Goal: Task Accomplishment & Management: Complete application form

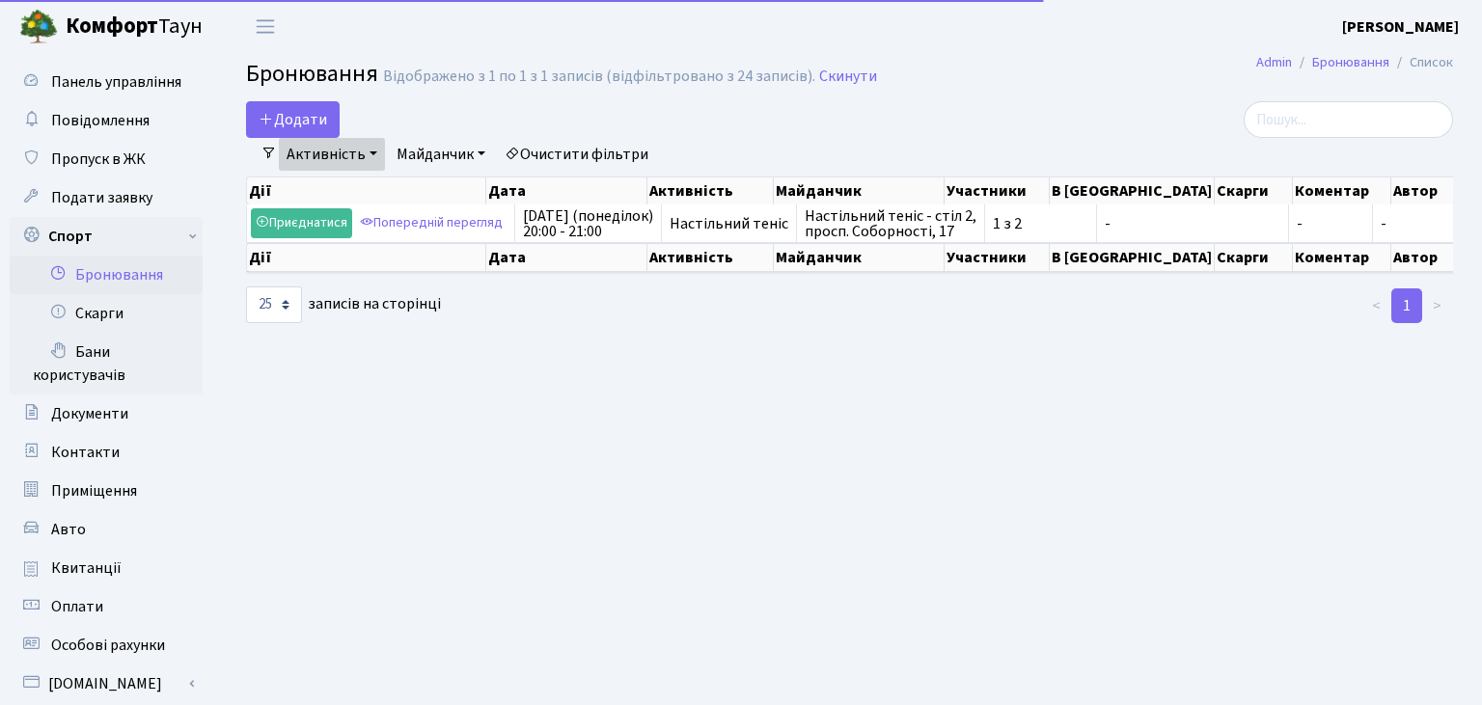
select select "25"
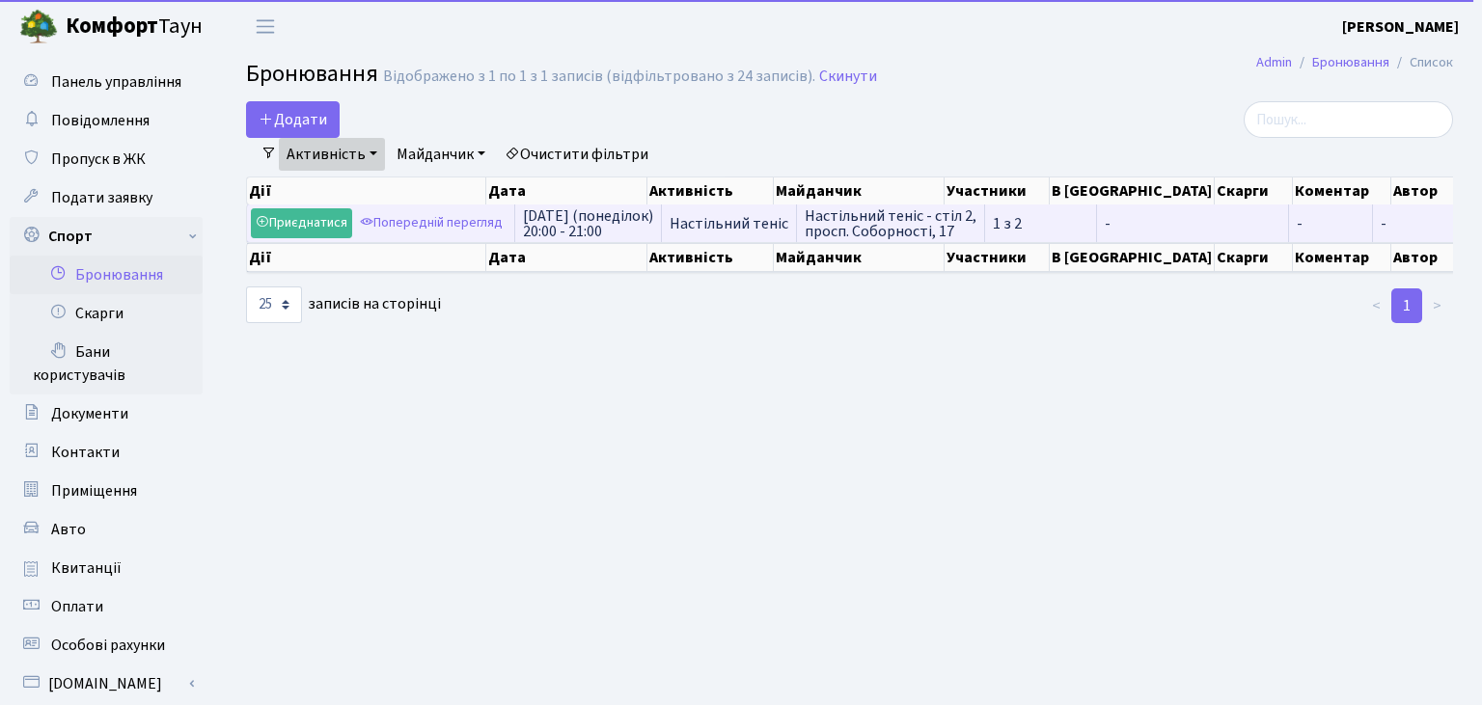
drag, startPoint x: 519, startPoint y: 212, endPoint x: 992, endPoint y: 215, distance: 472.6
click at [992, 215] on tr "Приєднатися Попередній перегляд 6-го жовтня (понеділок) 20:00 - 21:00 Настільни…" at bounding box center [928, 223] width 1363 height 38
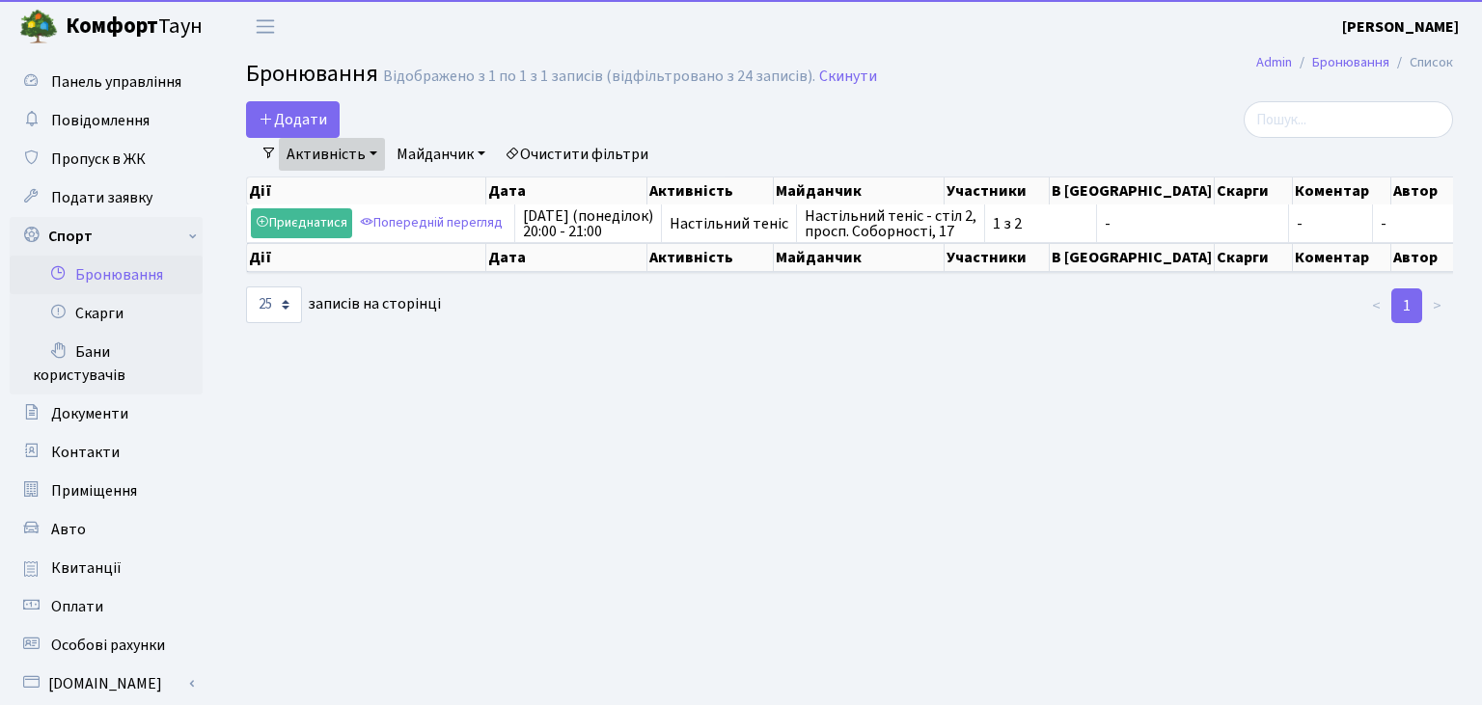
click at [831, 414] on main "Admin Бронювання Список Бронювання Відображено з 1 по 1 з 1 записів (відфільтро…" at bounding box center [849, 506] width 1265 height 906
click at [289, 108] on button "Додати" at bounding box center [293, 119] width 94 height 37
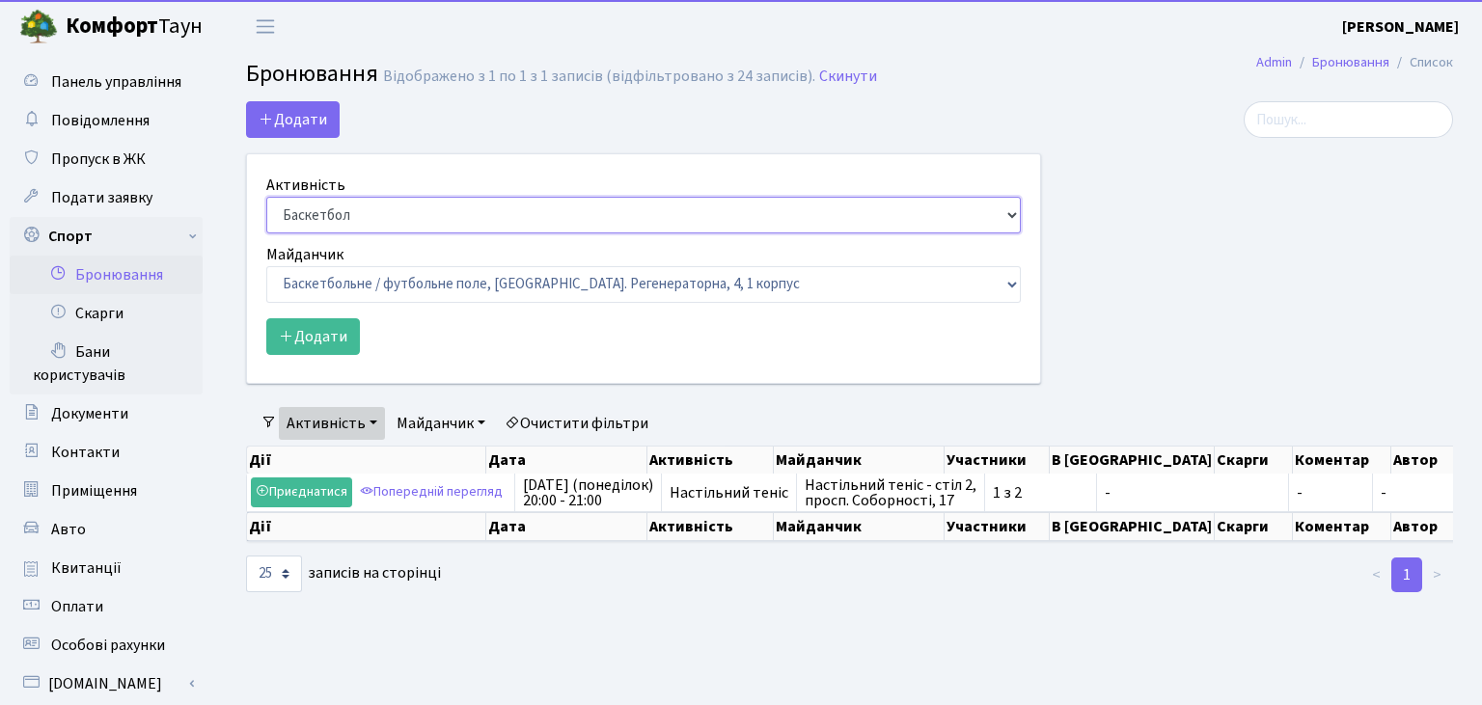
click at [266, 197] on select "Баскетбол Волейбол Йога Катання на роликах Настільний теніс Теніс Футбол Фітнес" at bounding box center [643, 215] width 754 height 37
select select "7"
click option "Настільний теніс" at bounding box center [0, 0] width 0 height 0
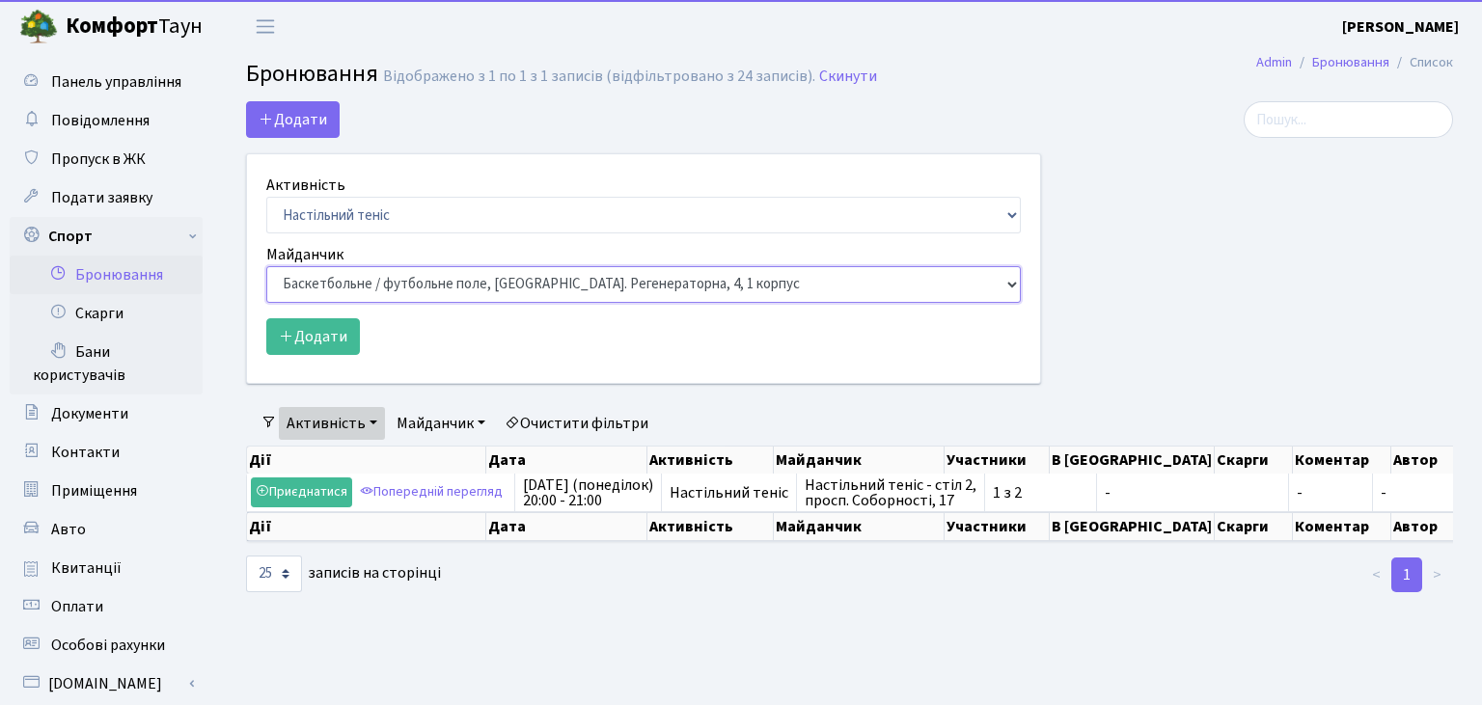
click at [266, 266] on select "Баскетбольне / футбольне поле, [GEOGRAPHIC_DATA]. [STREET_ADDRESS]. [STREET_ADD…" at bounding box center [643, 284] width 754 height 37
select select "13"
click option "Настільний теніс - стіл 2, просп. Соборності, 17" at bounding box center [0, 0] width 0 height 0
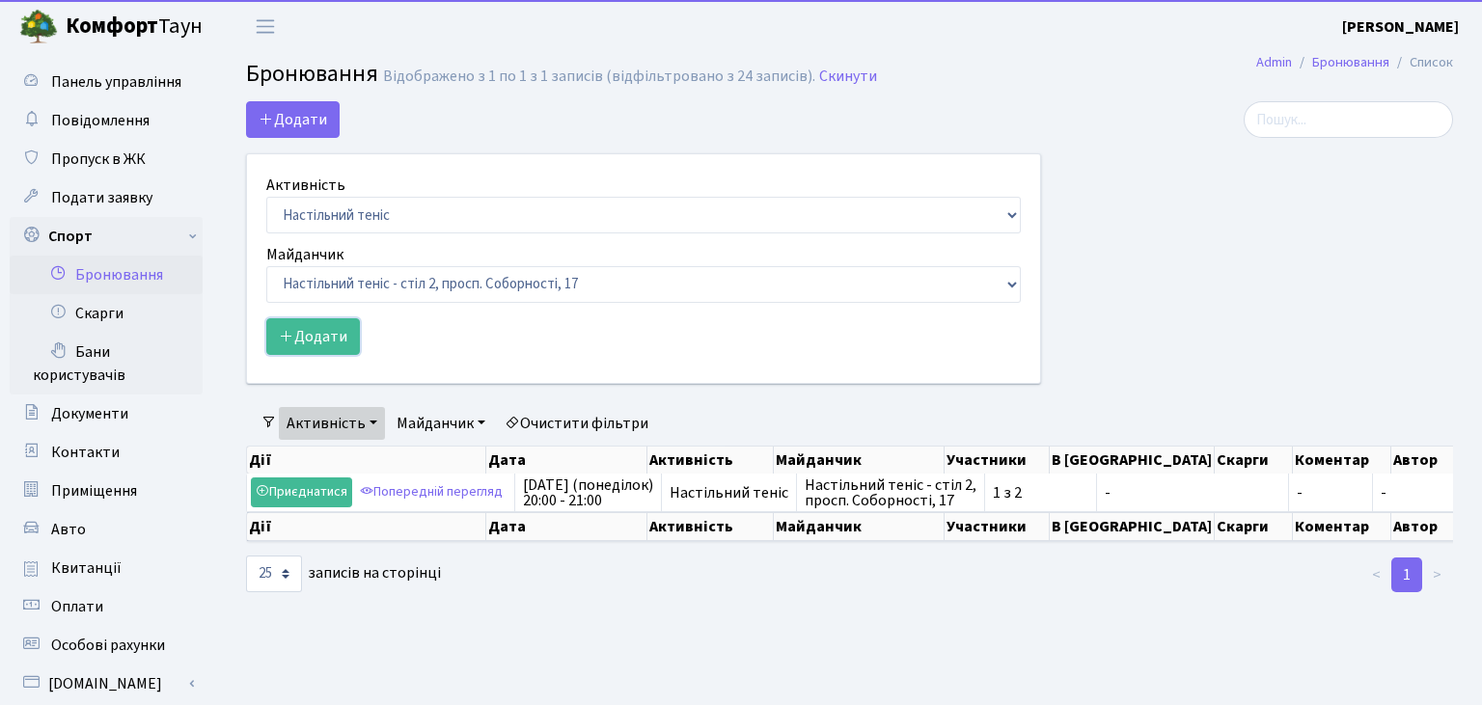
drag, startPoint x: 318, startPoint y: 341, endPoint x: 461, endPoint y: 364, distance: 144.5
click at [318, 341] on button "Додати" at bounding box center [313, 336] width 94 height 37
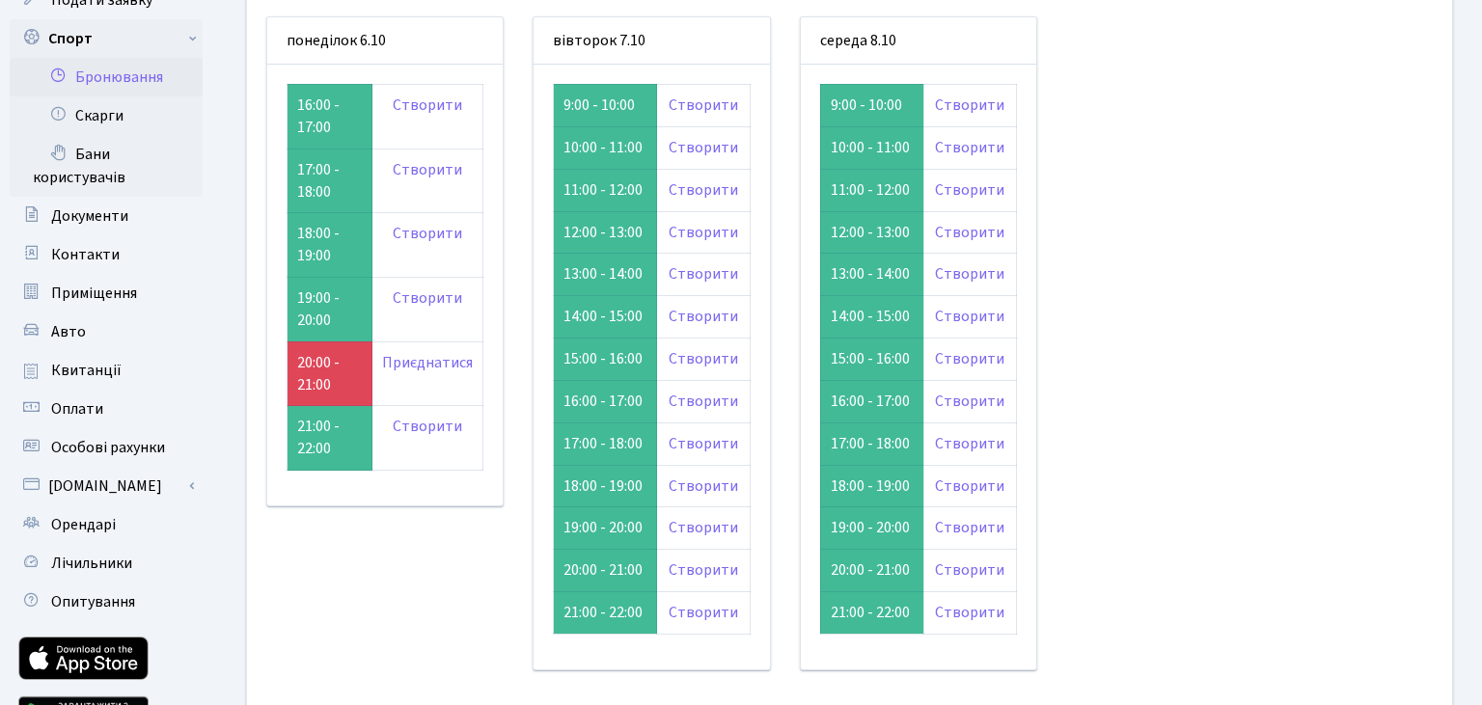
scroll to position [204, 0]
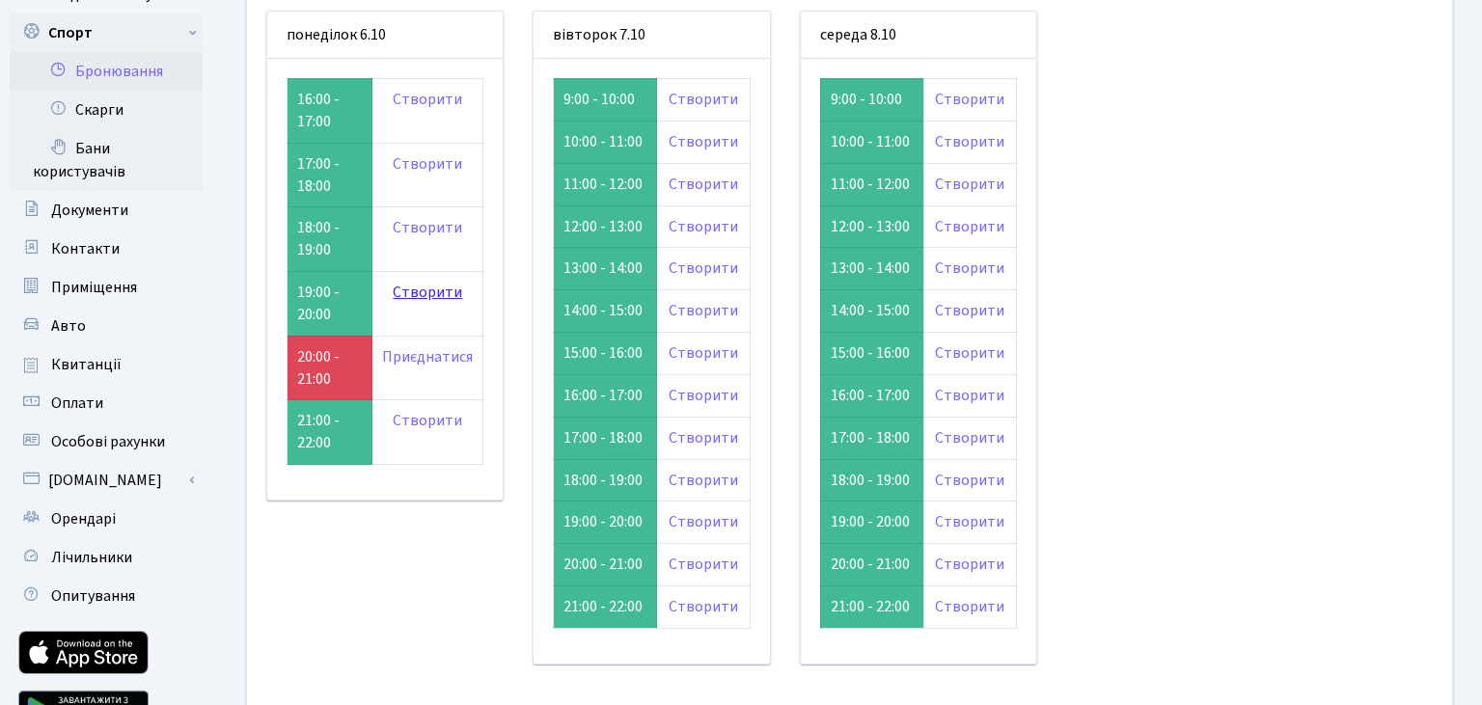
click at [425, 295] on link "Створити" at bounding box center [427, 292] width 69 height 21
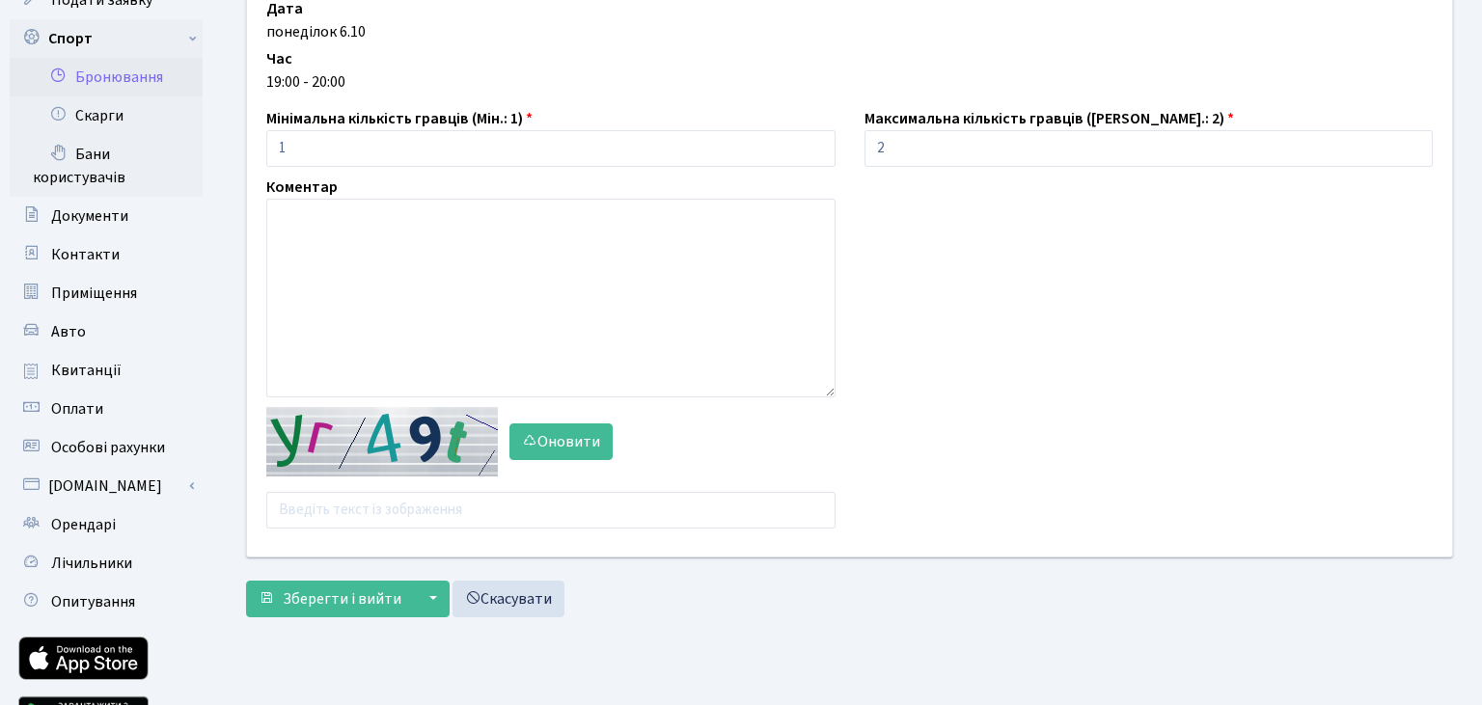
scroll to position [204, 0]
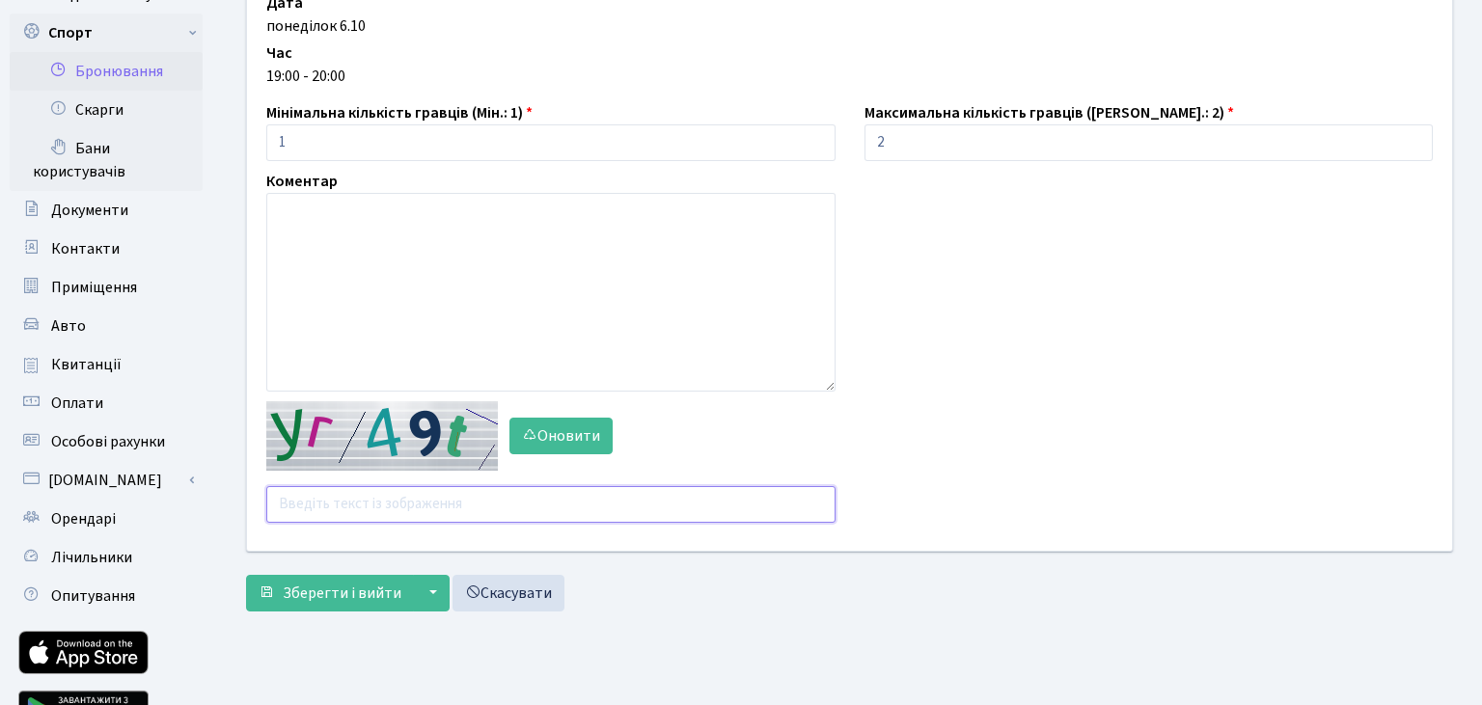
click at [326, 505] on input "text" at bounding box center [550, 504] width 569 height 37
type input "и"
type input "b8ux2"
click at [327, 595] on span "Зберегти і вийти" at bounding box center [342, 593] width 119 height 21
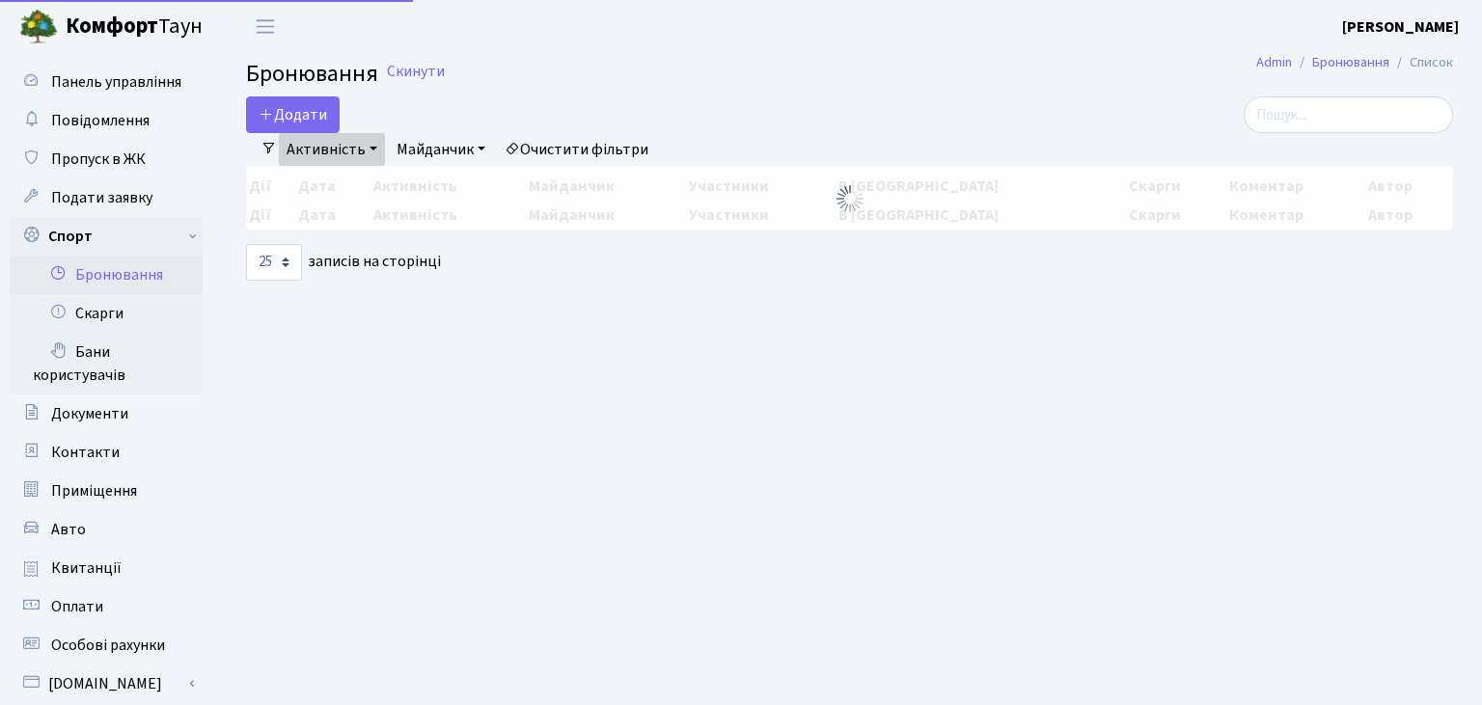
select select "25"
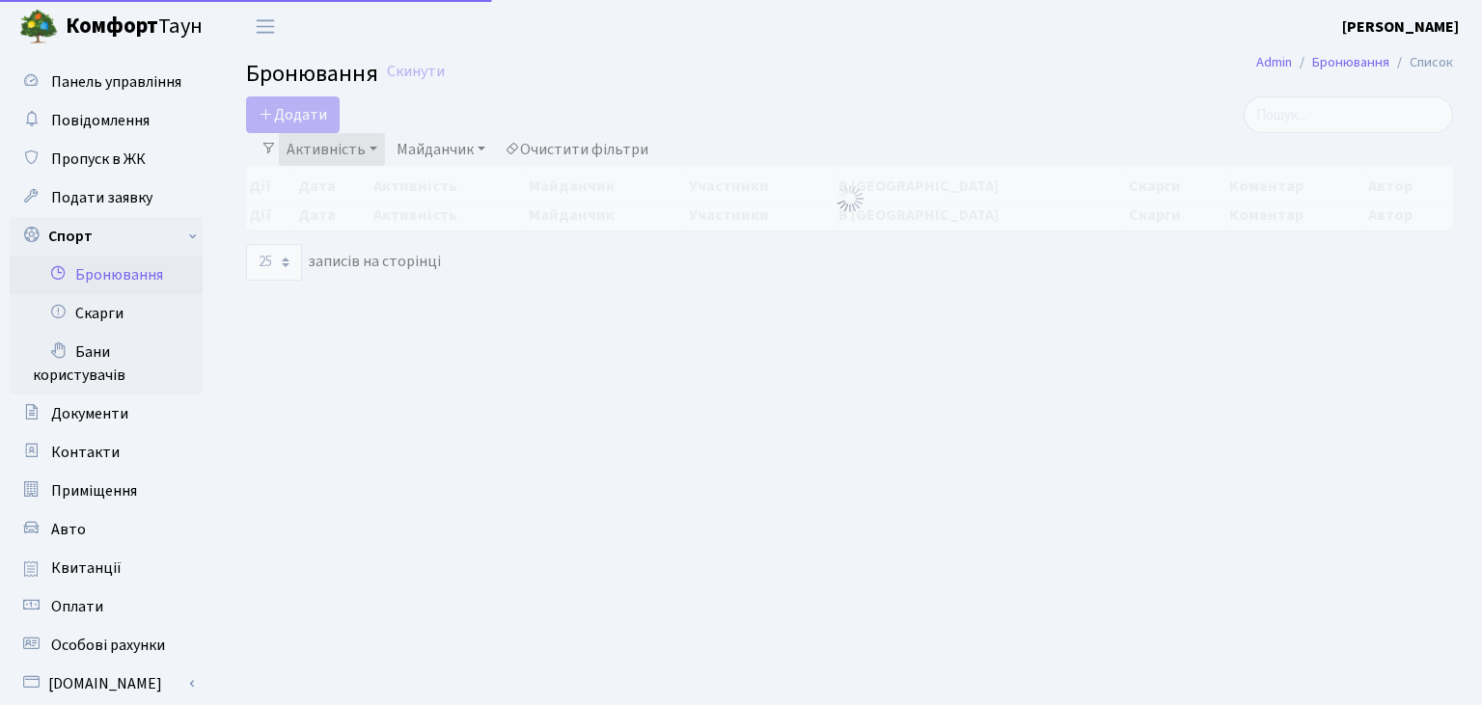
select select "25"
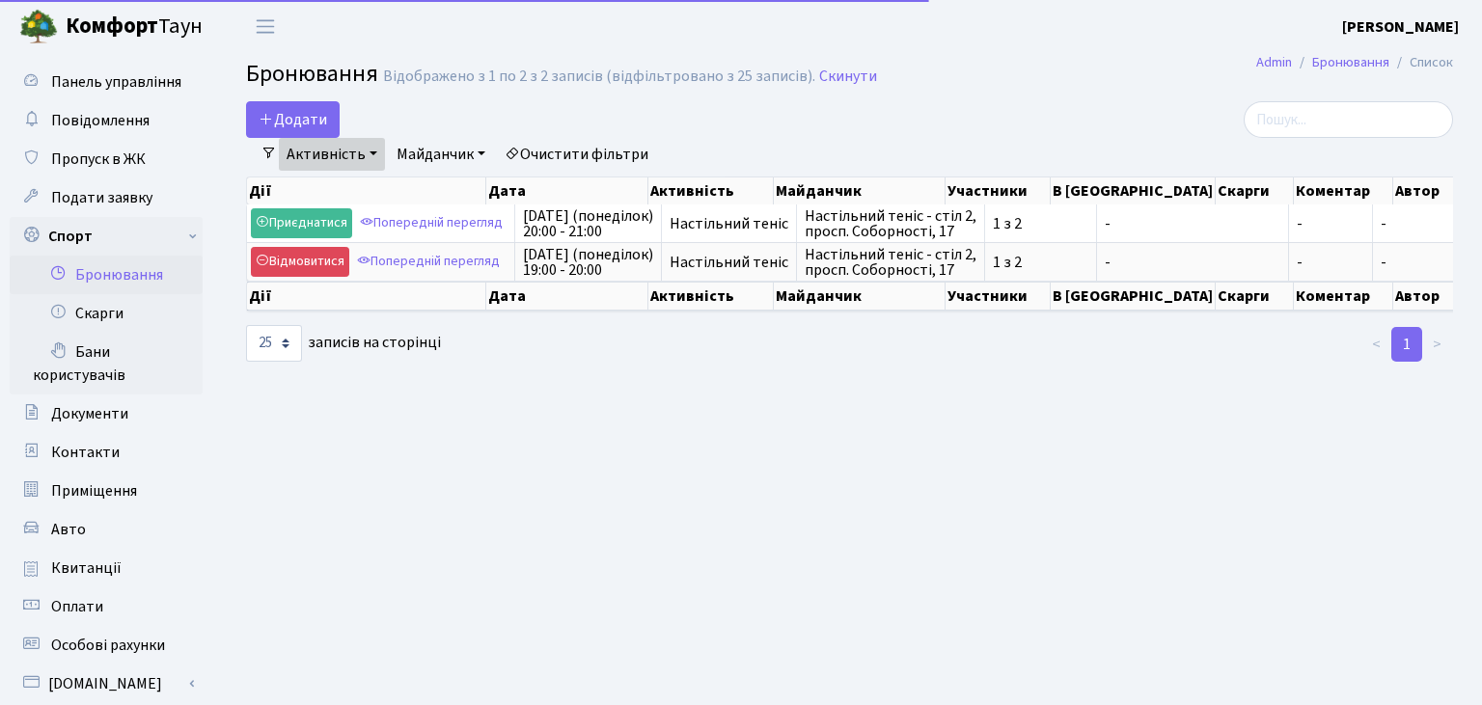
select select "25"
click at [281, 125] on button "Додати" at bounding box center [293, 119] width 94 height 37
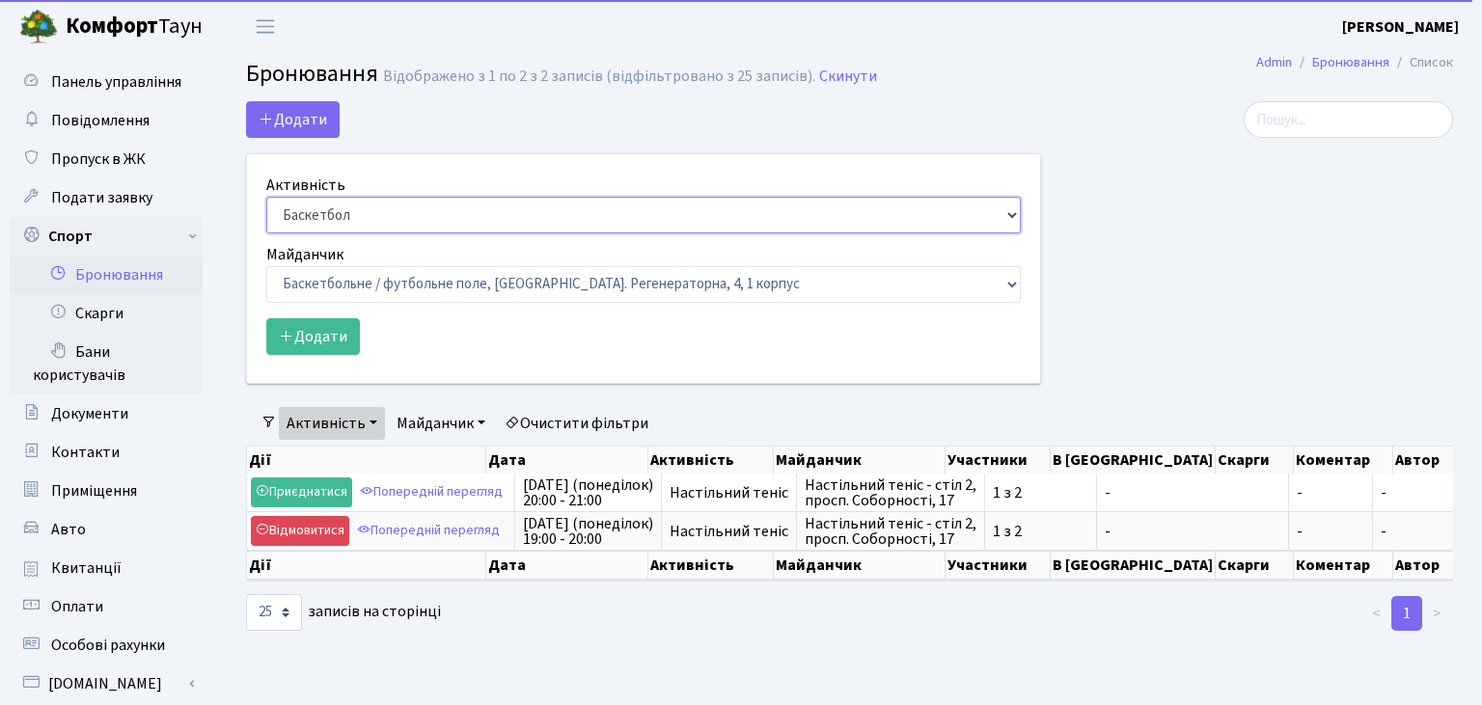
click at [266, 197] on select "Баскетбол Волейбол Йога Катання на роликах Настільний теніс Теніс Футбол Фітнес" at bounding box center [643, 215] width 754 height 37
click at [1309, 236] on div at bounding box center [1261, 254] width 412 height 306
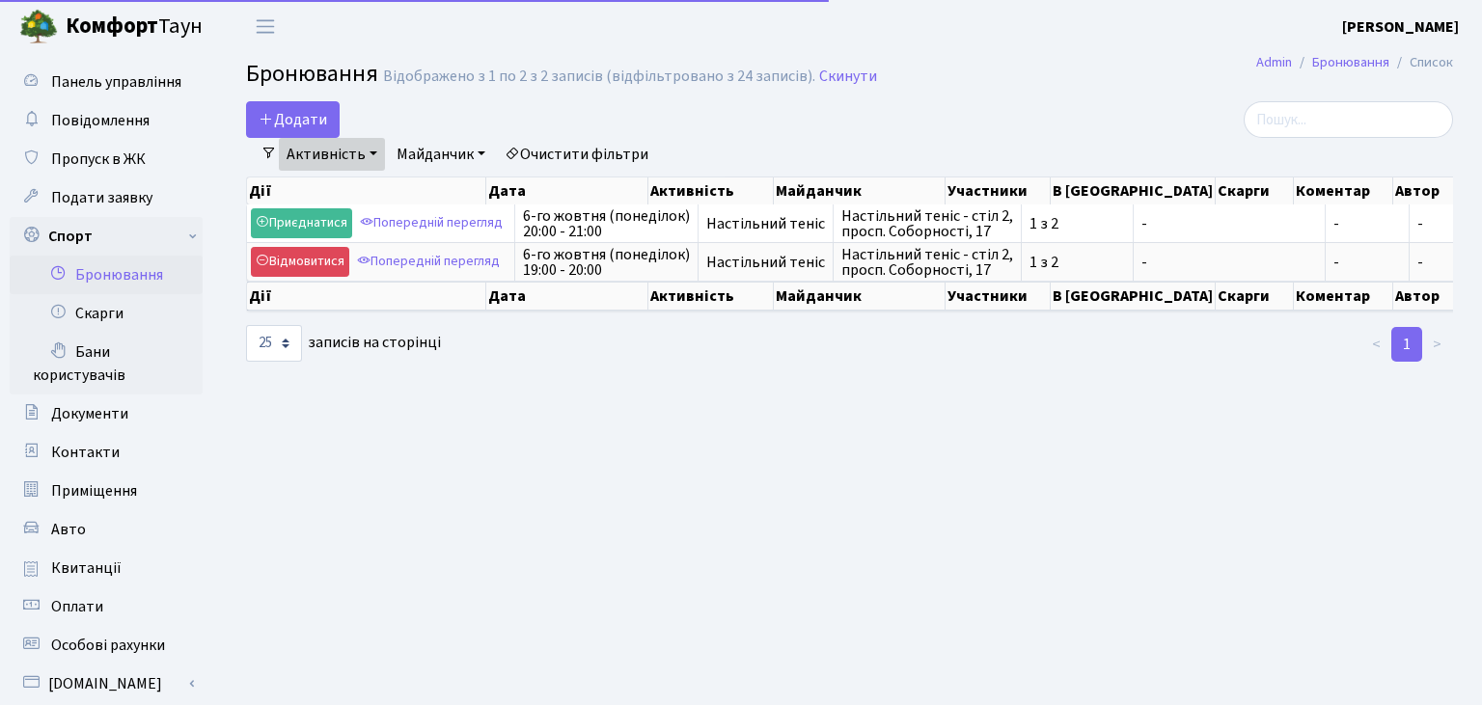
select select "25"
click at [272, 118] on icon "button" at bounding box center [266, 118] width 15 height 15
select select "25"
click at [264, 110] on button "Додати" at bounding box center [293, 119] width 94 height 37
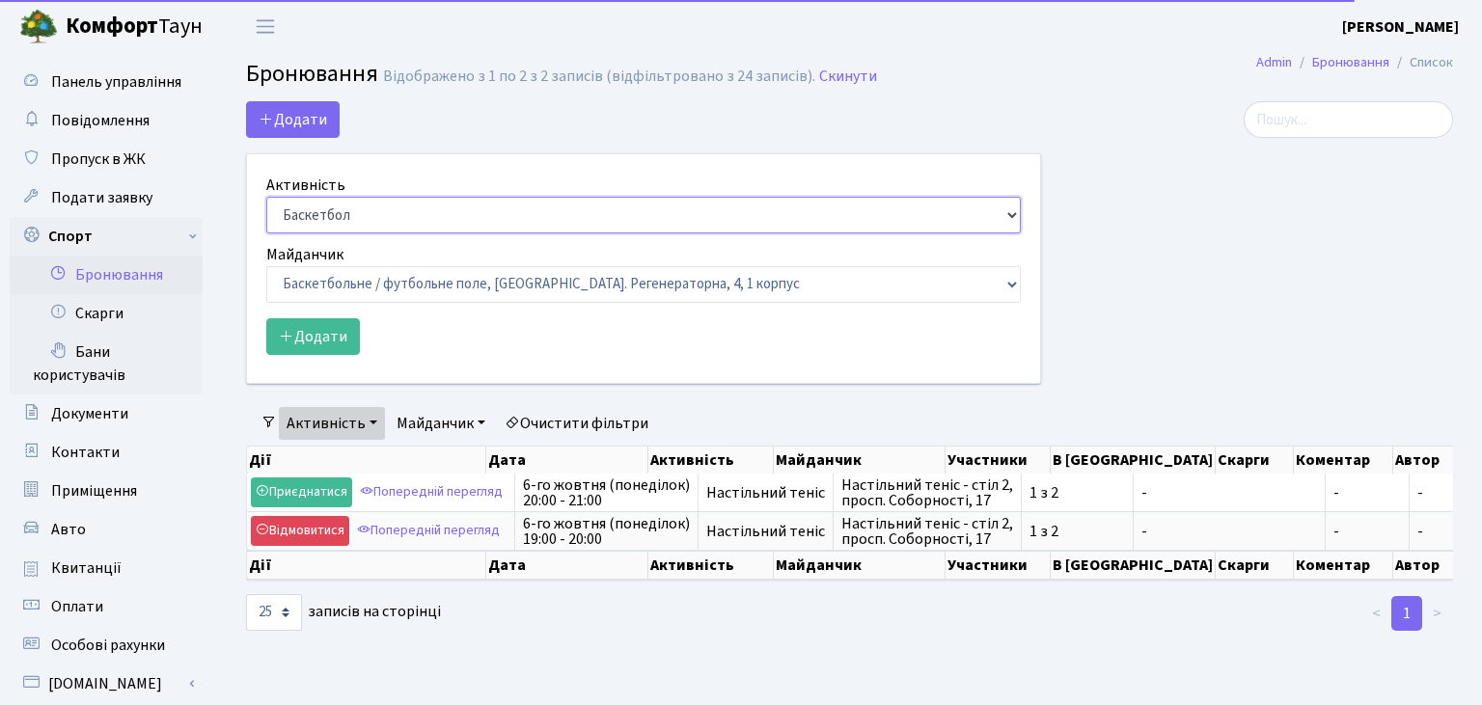
click at [266, 197] on select "Баскетбол Волейбол Йога Катання на роликах Настільний теніс Теніс Футбол Фітнес" at bounding box center [643, 215] width 754 height 37
select select "7"
click option "Настільний теніс" at bounding box center [0, 0] width 0 height 0
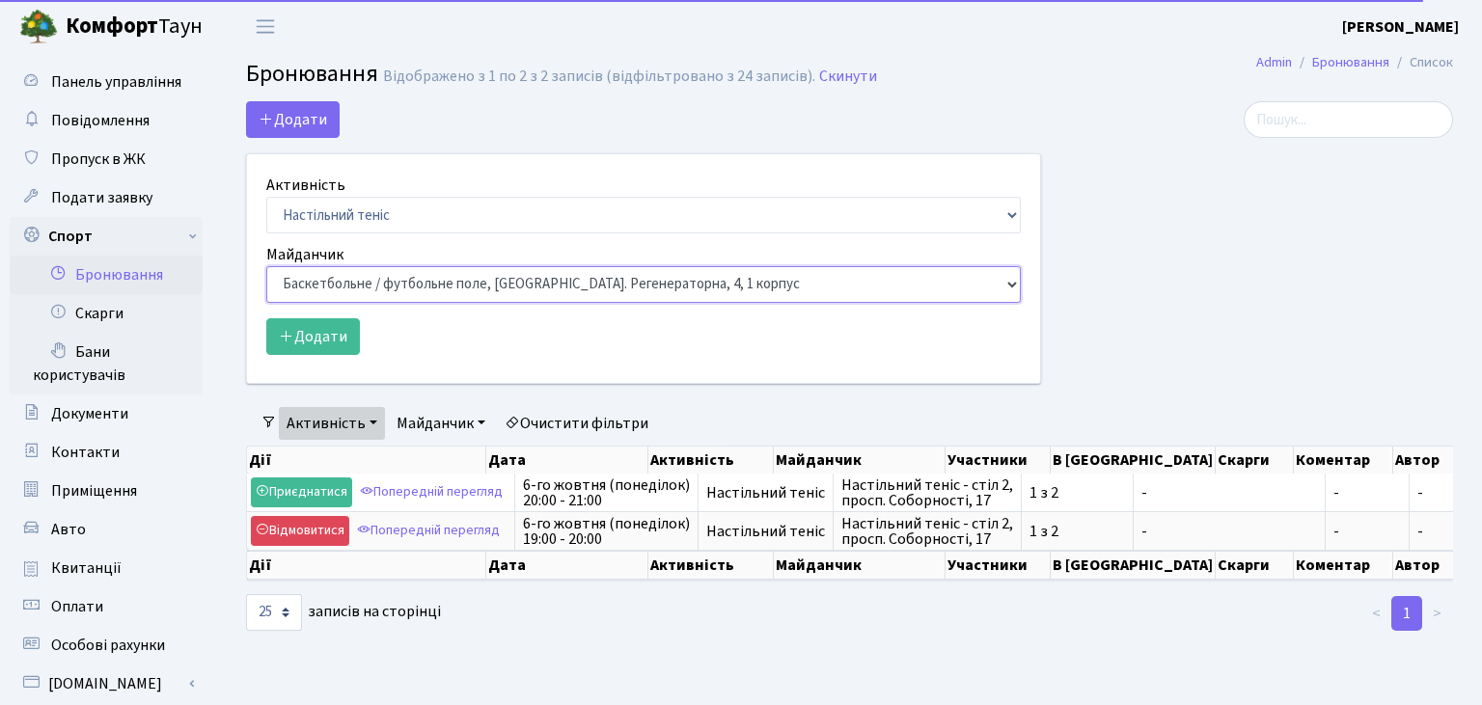
click at [266, 266] on select "Баскетбольне / футбольне поле, Вул. Регенераторна, 4, 1 корпус Баскетбольне пол…" at bounding box center [643, 284] width 754 height 37
select select "9"
click option "Настільний теніс - стіл 1, просп. Соборності, 17" at bounding box center [0, 0] width 0 height 0
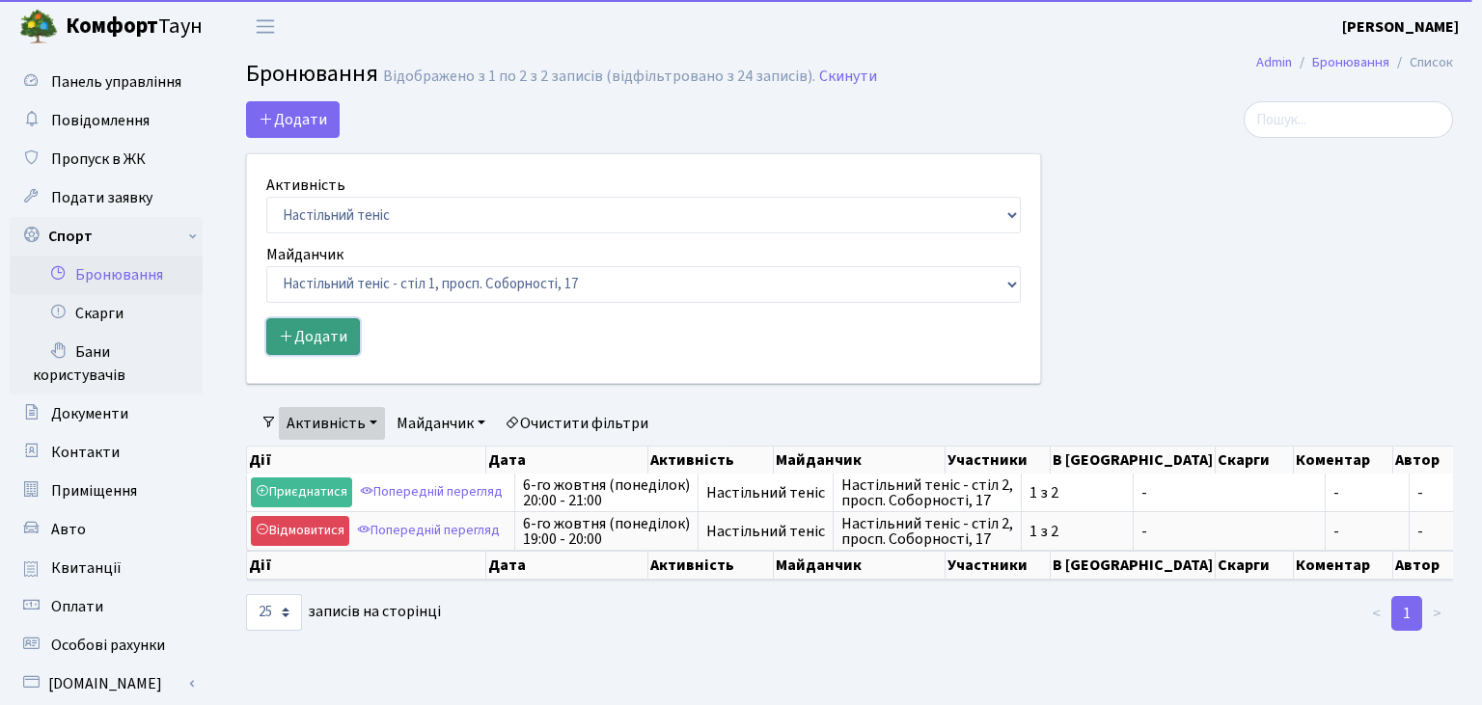
click at [332, 336] on button "Додати" at bounding box center [313, 336] width 94 height 37
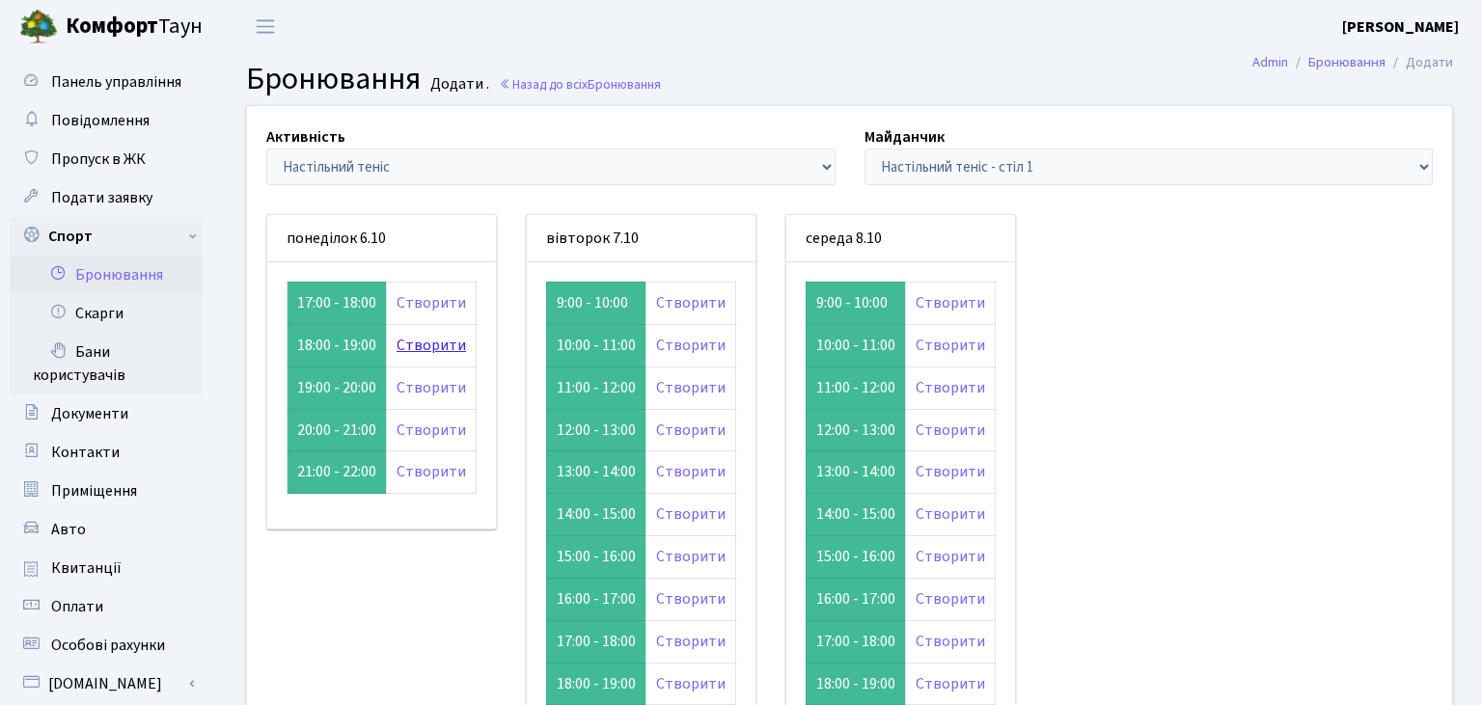
click at [403, 345] on link "Створити" at bounding box center [430, 345] width 69 height 21
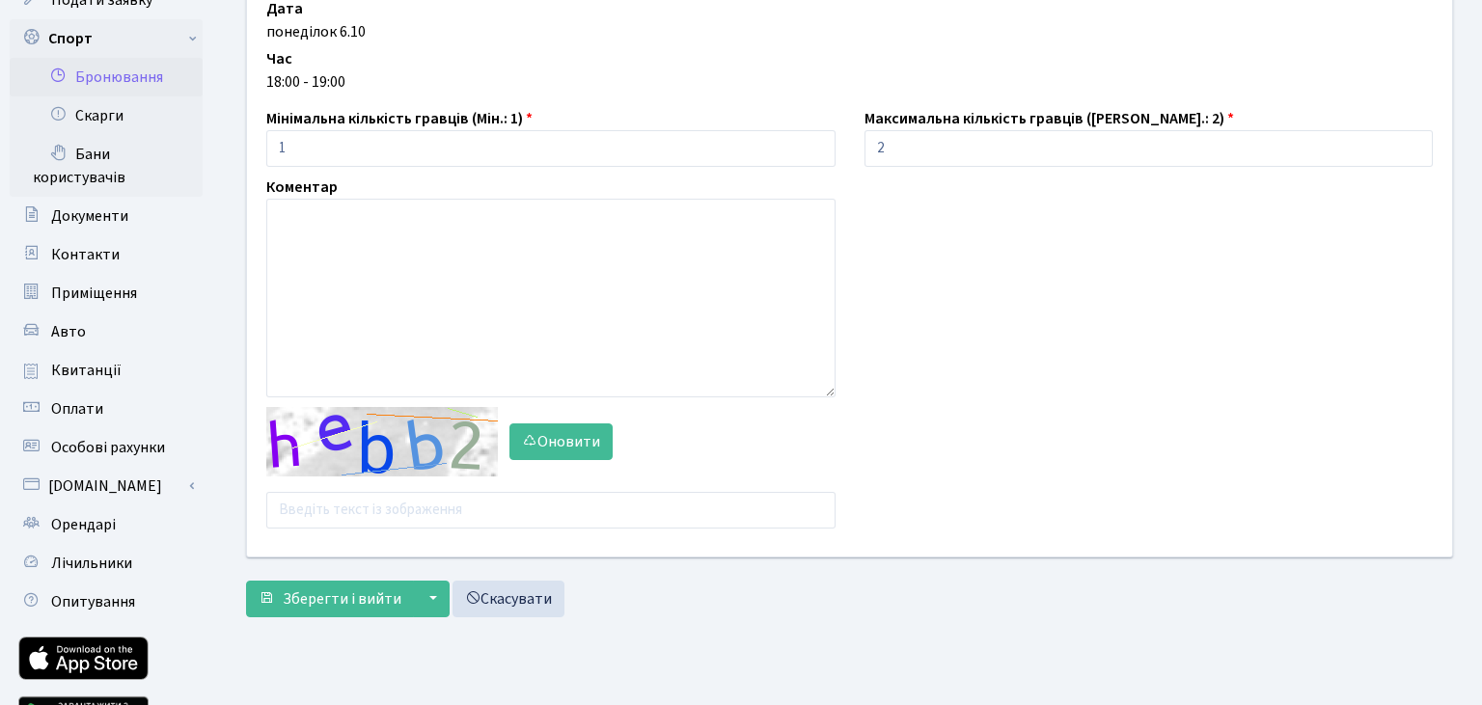
scroll to position [204, 0]
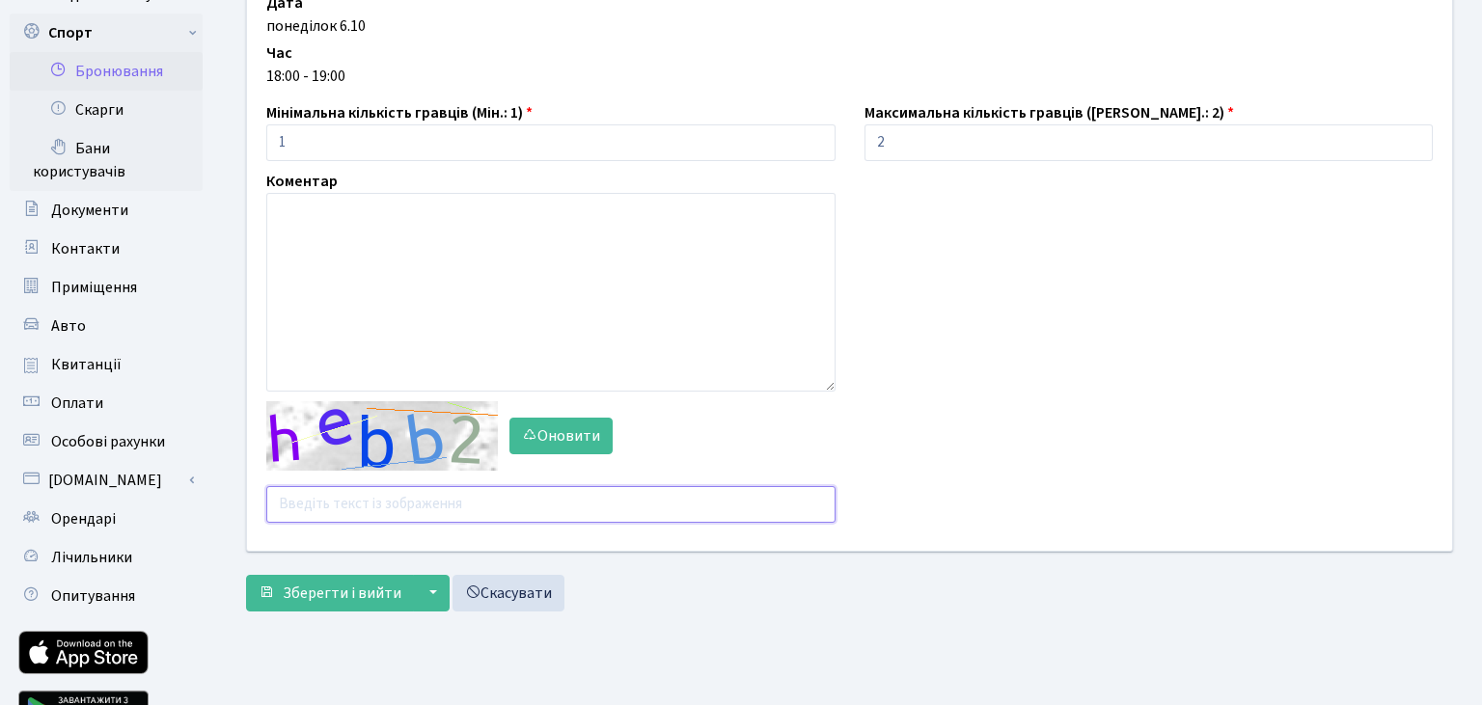
click at [320, 499] on input "text" at bounding box center [550, 504] width 569 height 37
type input "37tnd"
click at [313, 605] on button "Зберегти і вийти" at bounding box center [330, 593] width 168 height 37
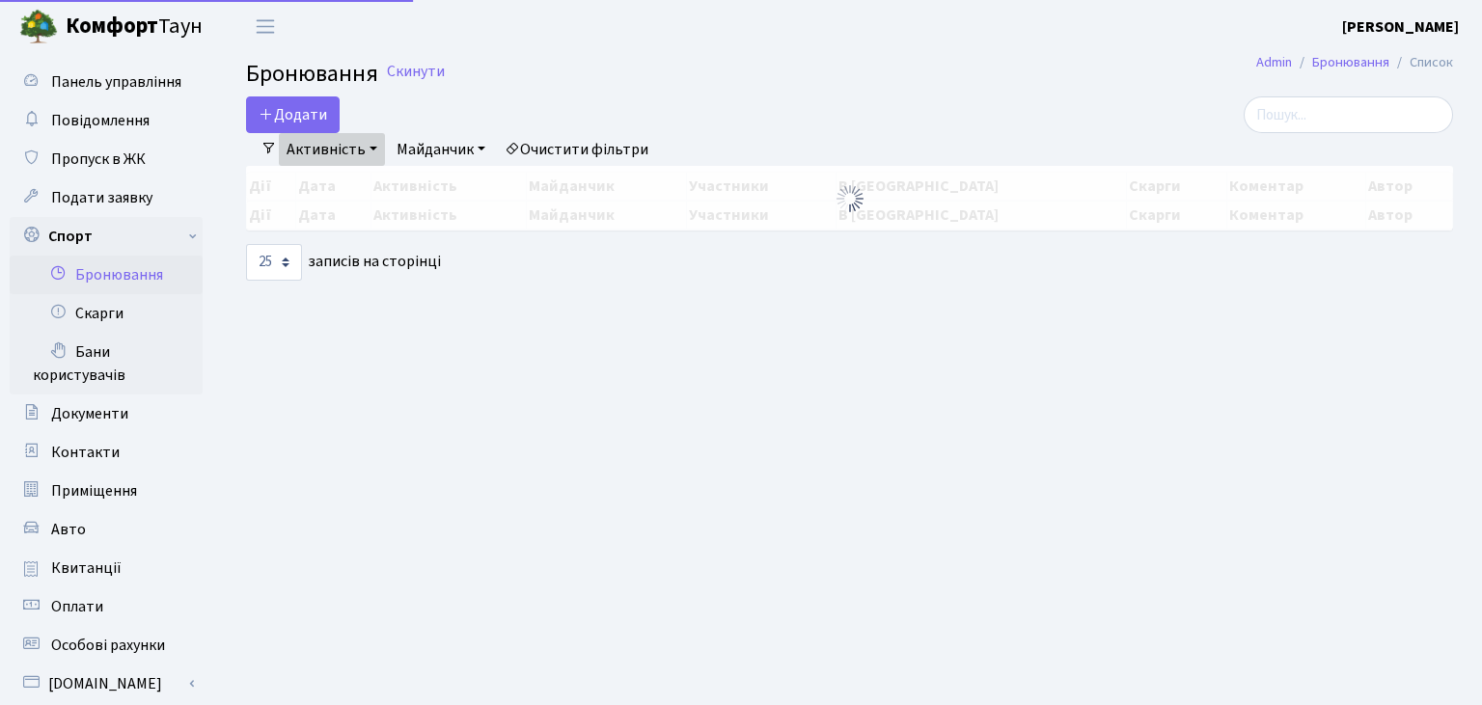
select select "25"
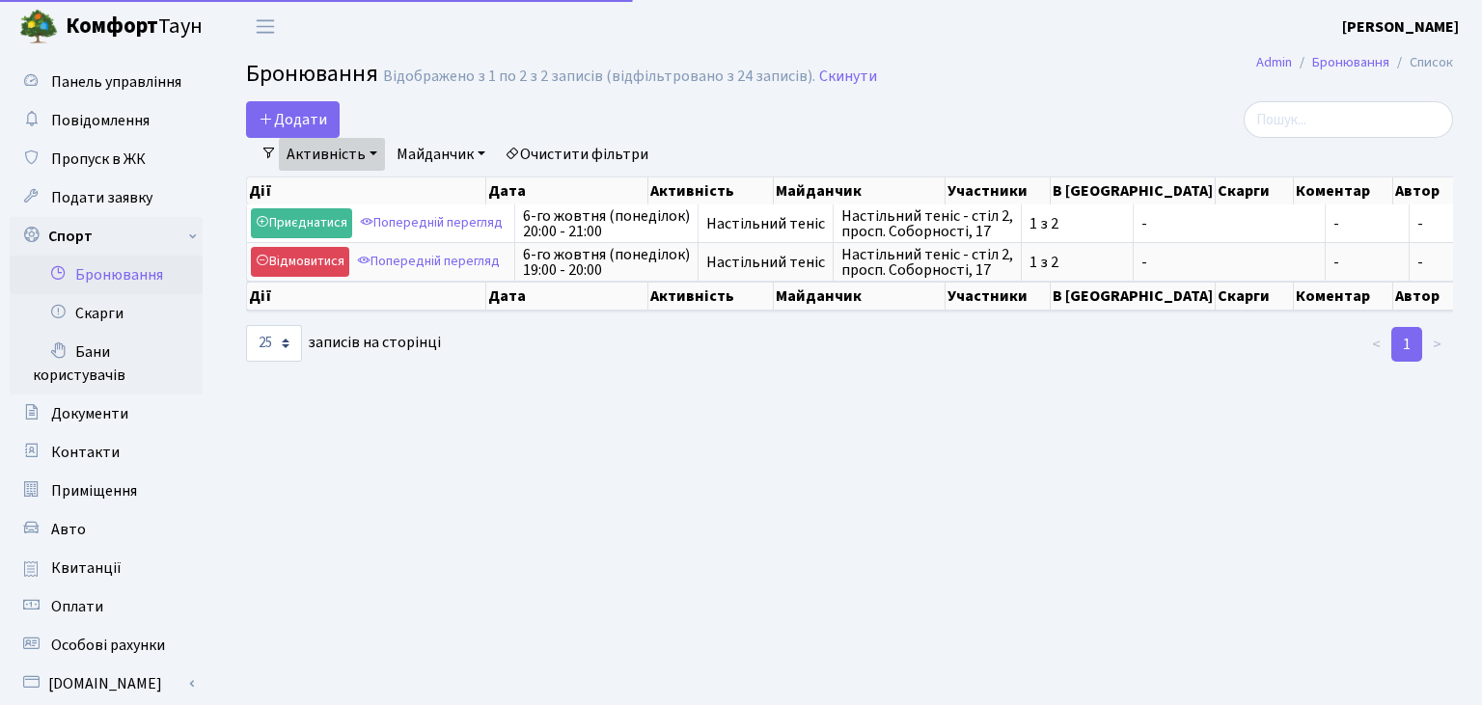
select select "25"
click at [358, 163] on link "Активність" at bounding box center [332, 154] width 106 height 33
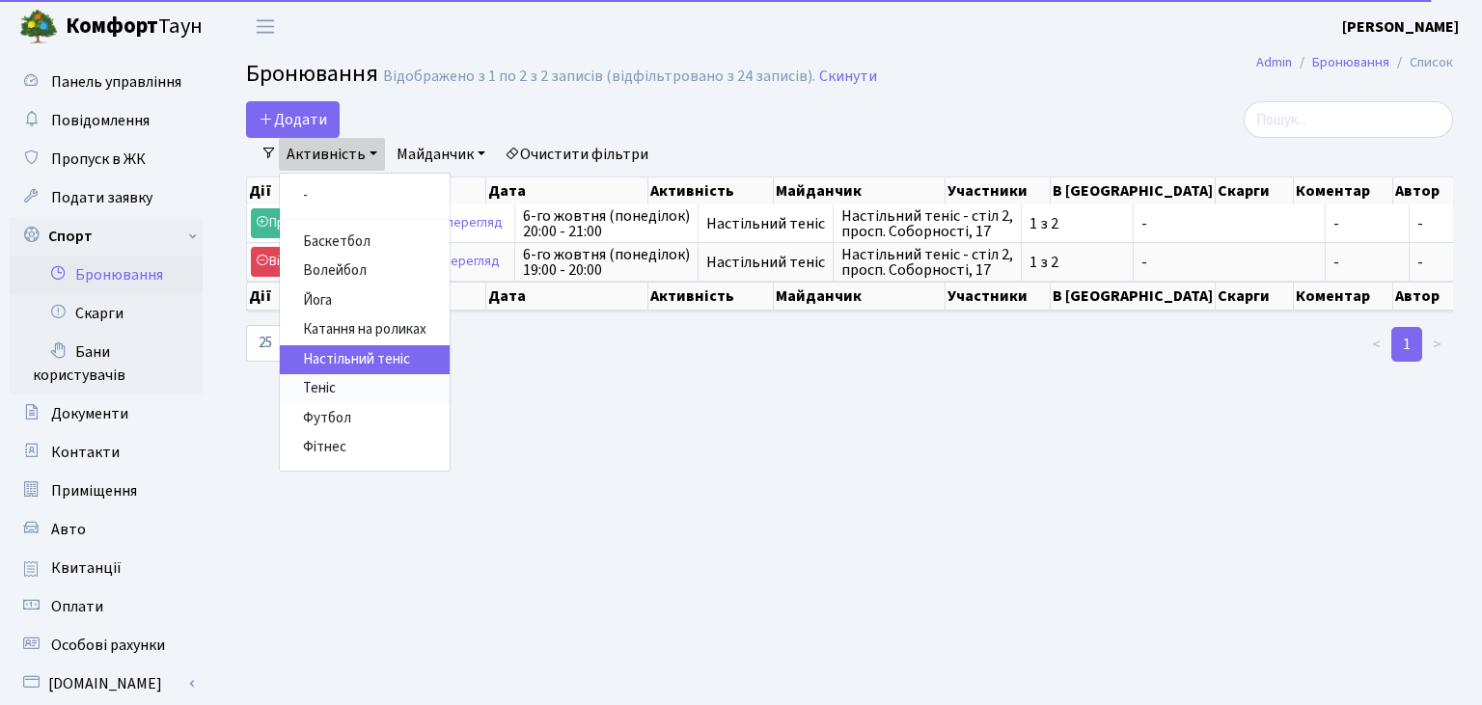
click at [316, 386] on link "Теніс" at bounding box center [365, 389] width 170 height 30
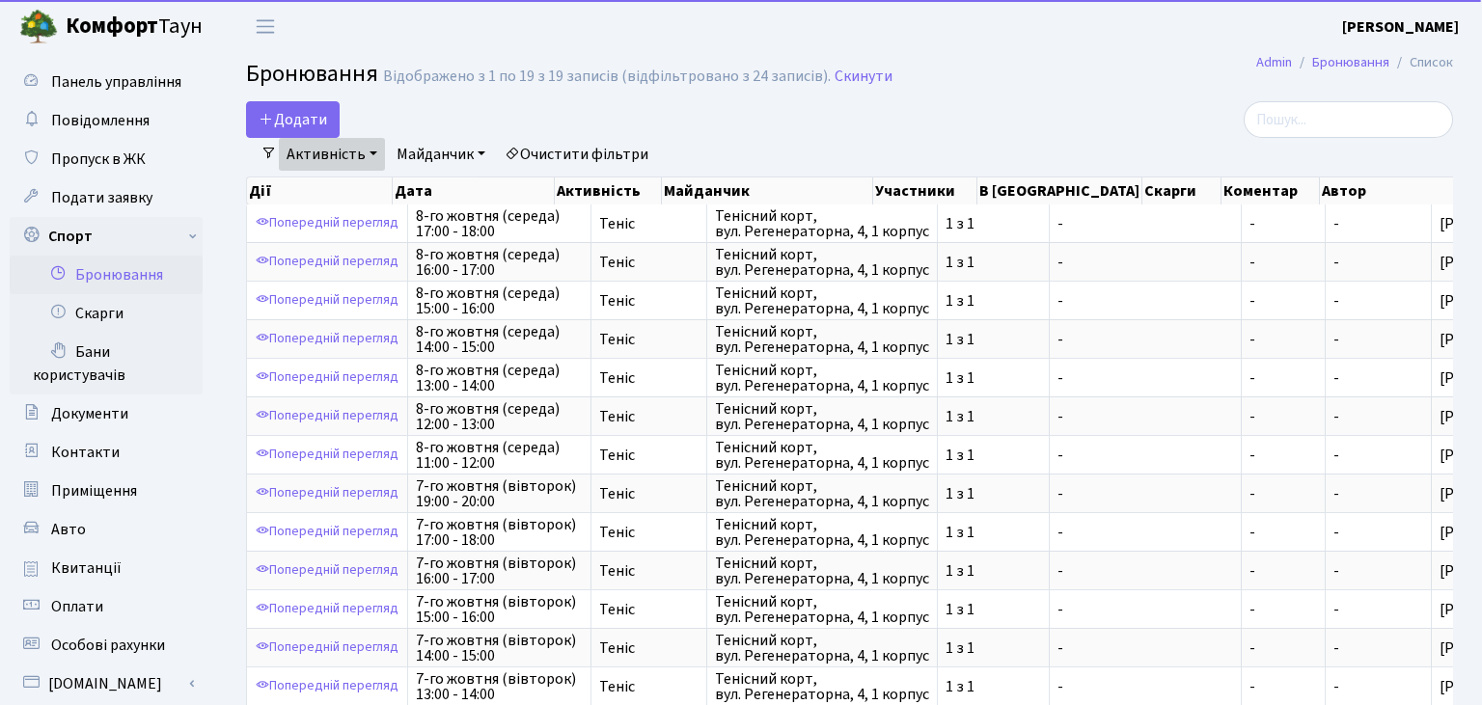
click at [365, 156] on link "Активність" at bounding box center [332, 154] width 106 height 33
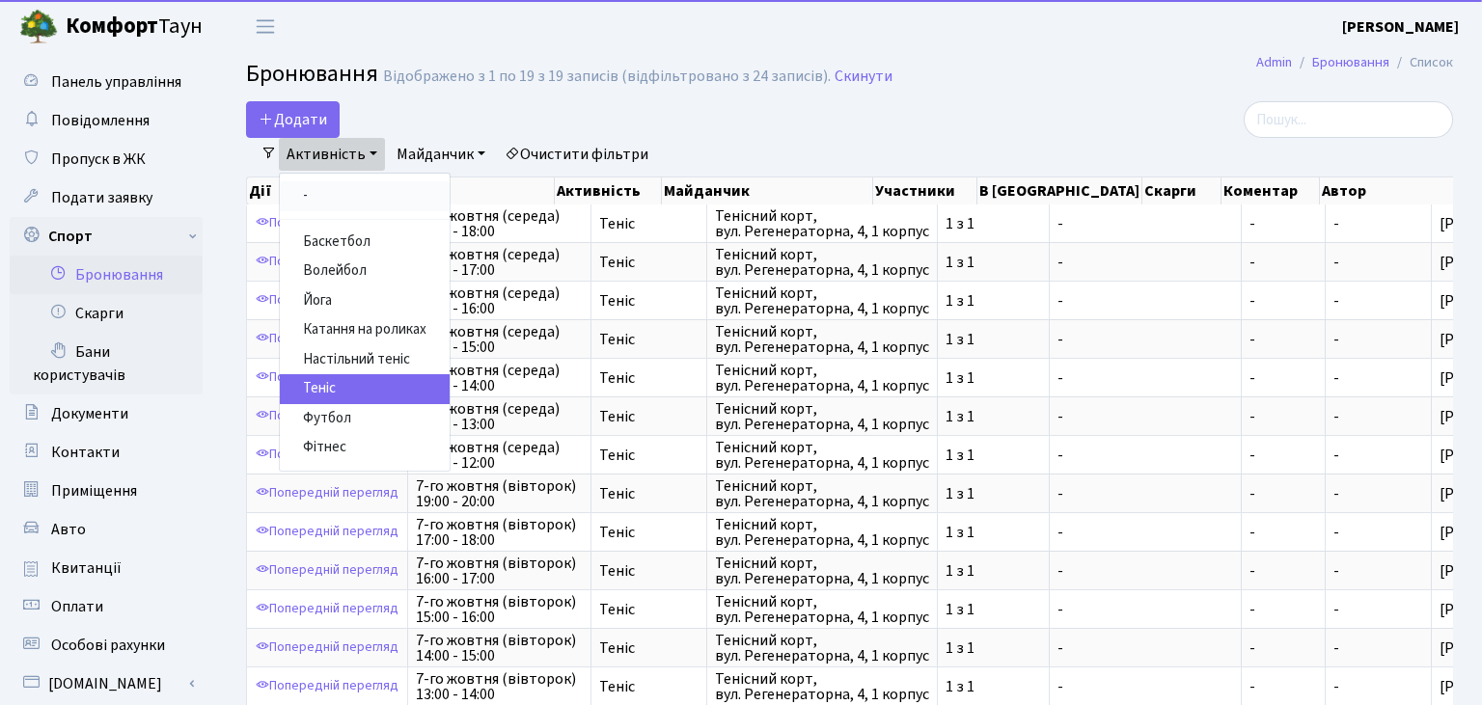
click at [304, 196] on link "-" at bounding box center [365, 196] width 170 height 30
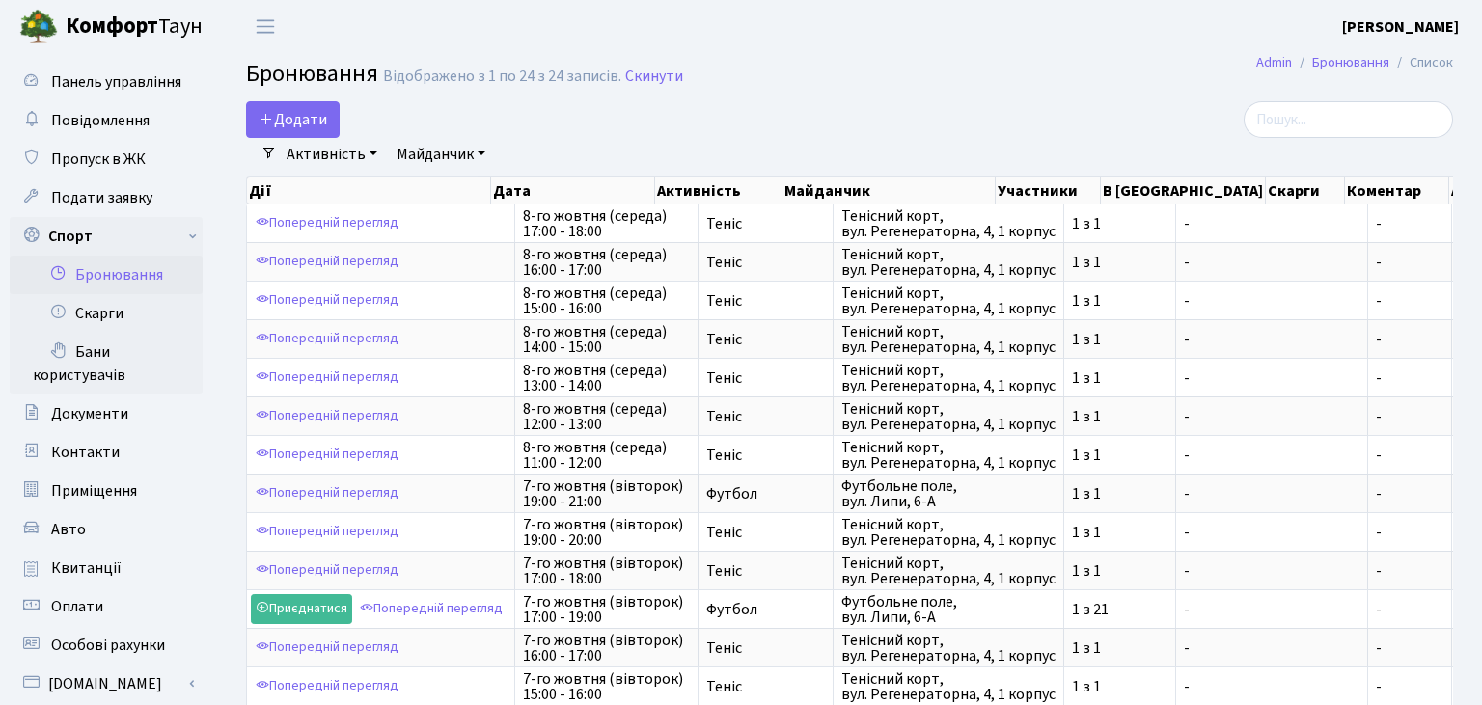
click at [279, 108] on button "Додати" at bounding box center [293, 119] width 94 height 37
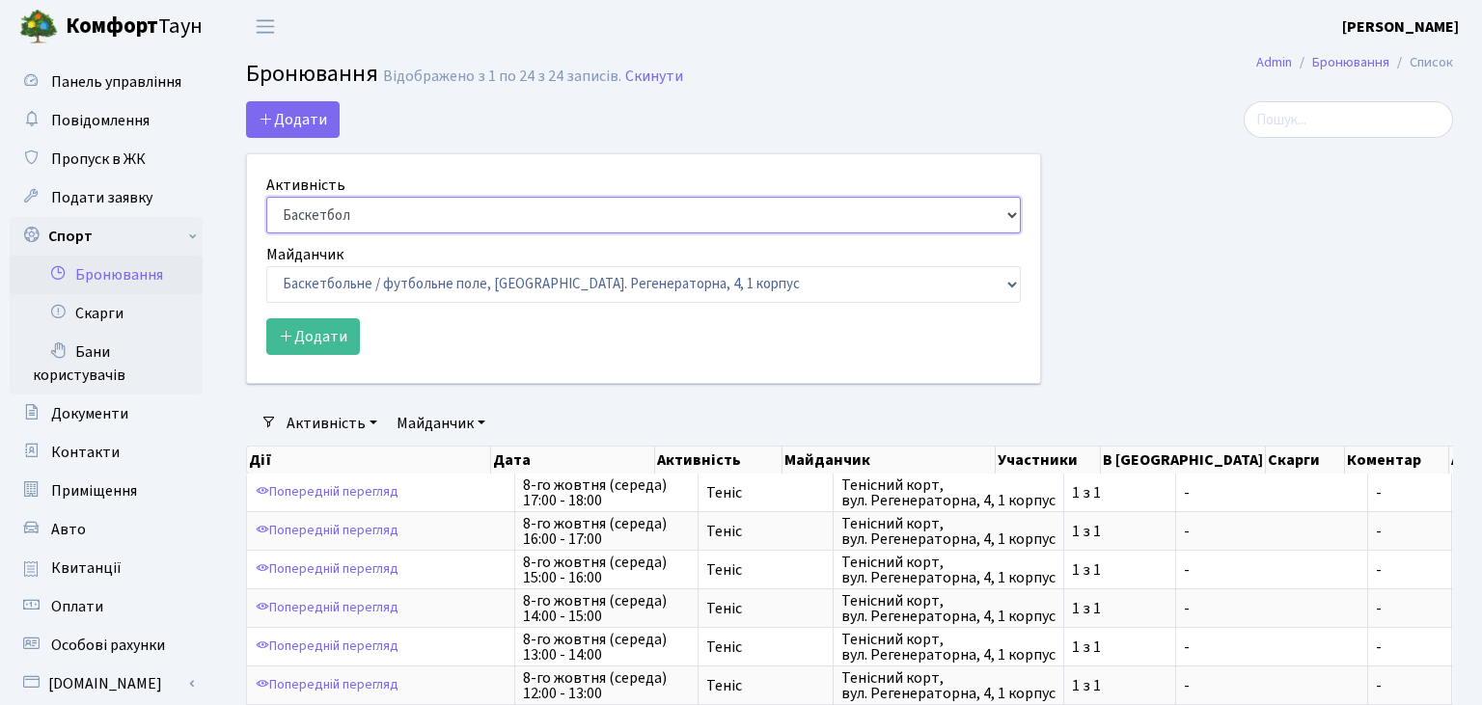
click at [266, 197] on select "Баскетбол Волейбол Йога Катання на роликах Настільний теніс Теніс Футбол Фітнес" at bounding box center [643, 215] width 754 height 37
click at [358, 217] on select "Баскетбол Волейбол Йога Катання на роликах Настільний теніс Теніс Футбол Фітнес" at bounding box center [643, 215] width 754 height 37
click at [361, 424] on link "Активність" at bounding box center [332, 423] width 106 height 33
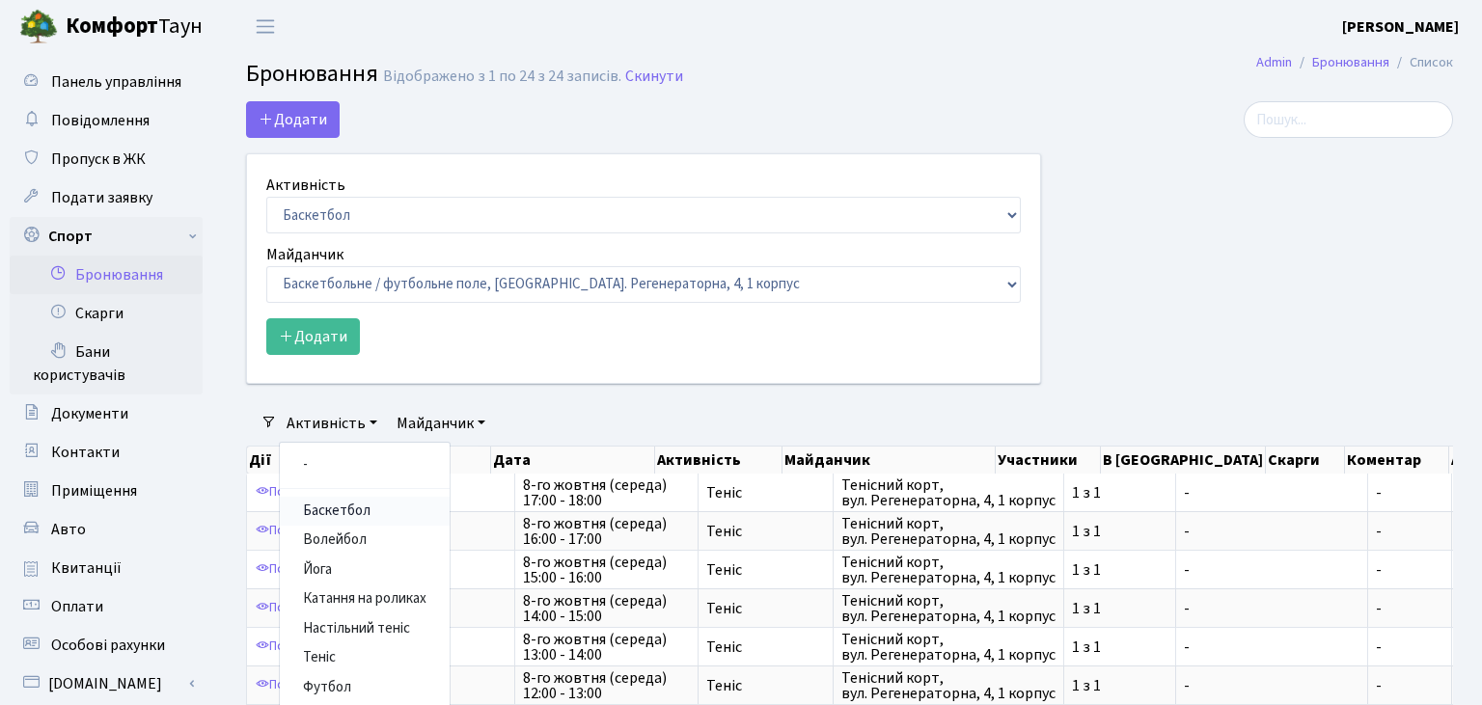
click at [326, 511] on link "Баскетбол" at bounding box center [365, 512] width 170 height 30
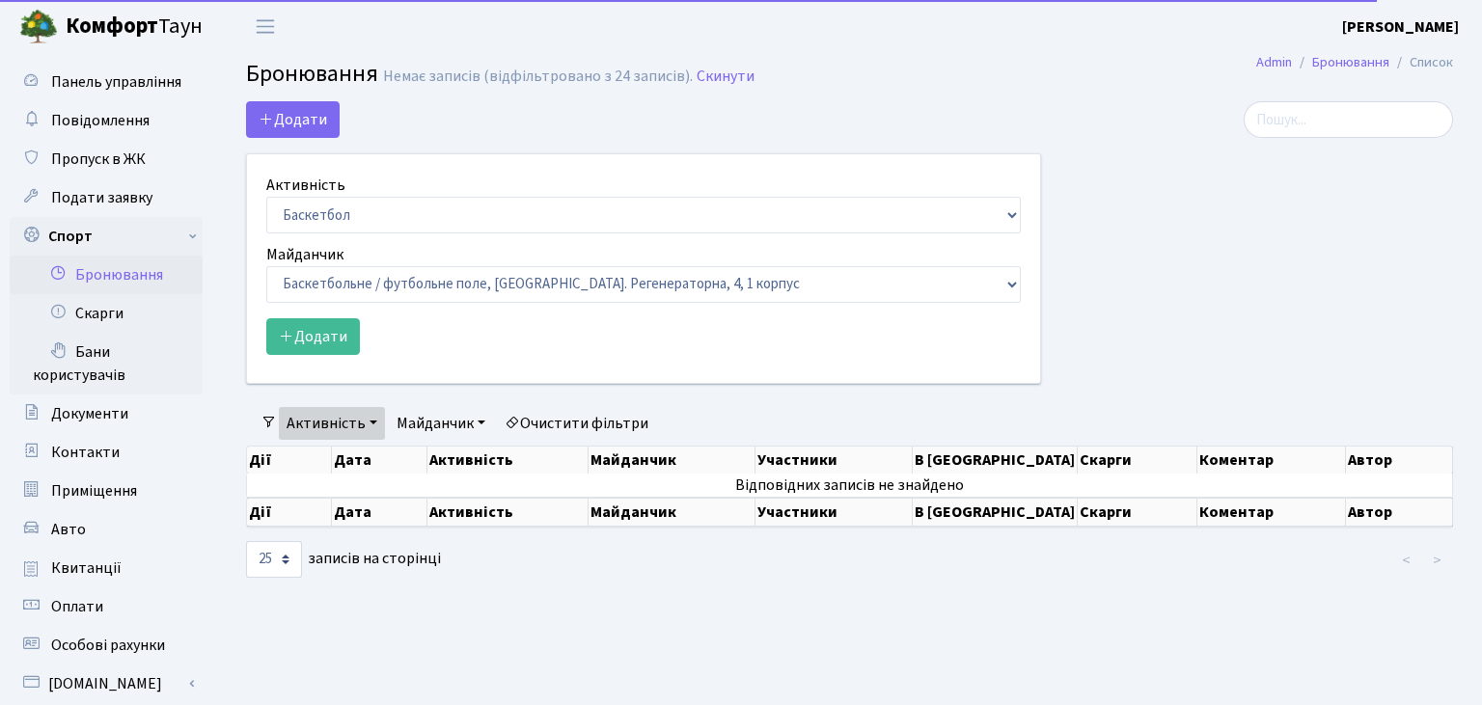
click at [359, 423] on link "Активність" at bounding box center [332, 423] width 106 height 33
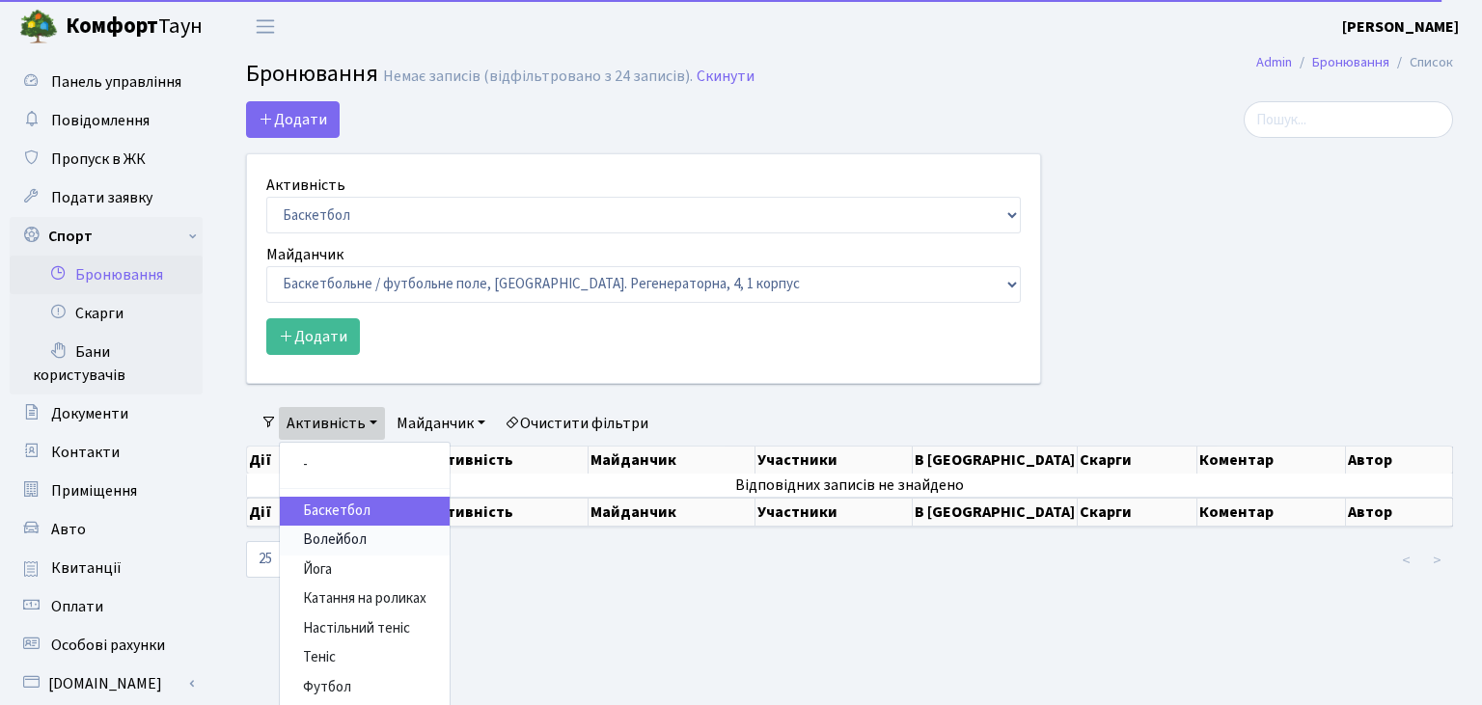
click at [336, 535] on link "Волейбол" at bounding box center [365, 541] width 170 height 30
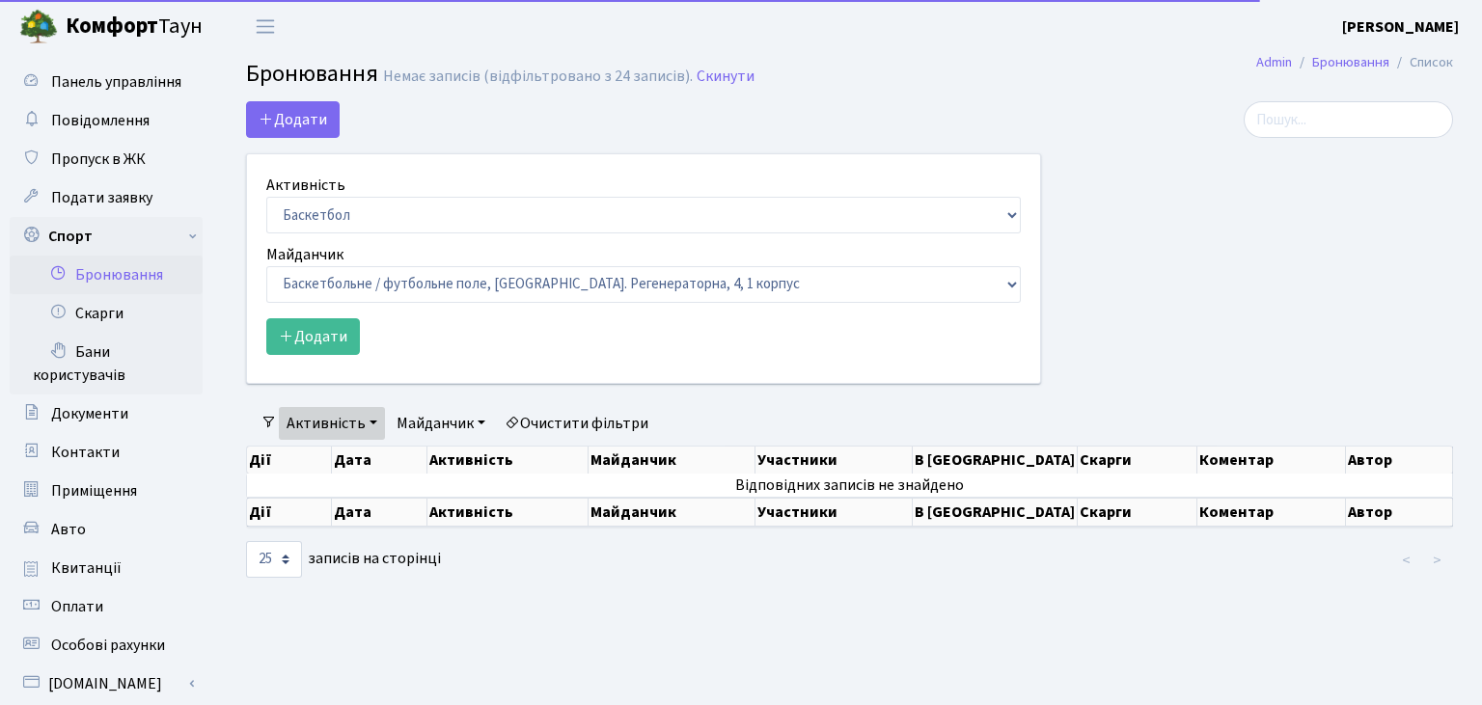
click at [327, 422] on link "Активність" at bounding box center [332, 423] width 106 height 33
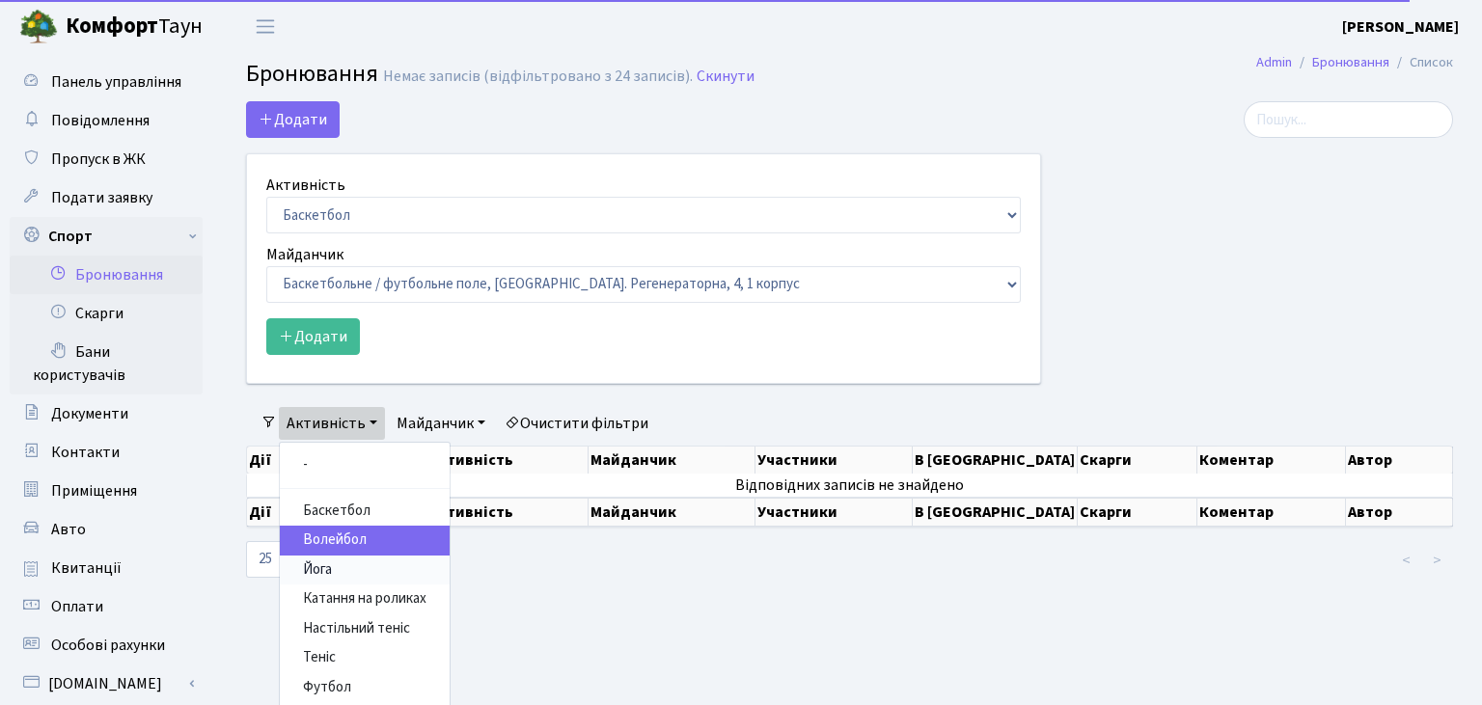
click at [319, 569] on link "Йога" at bounding box center [365, 571] width 170 height 30
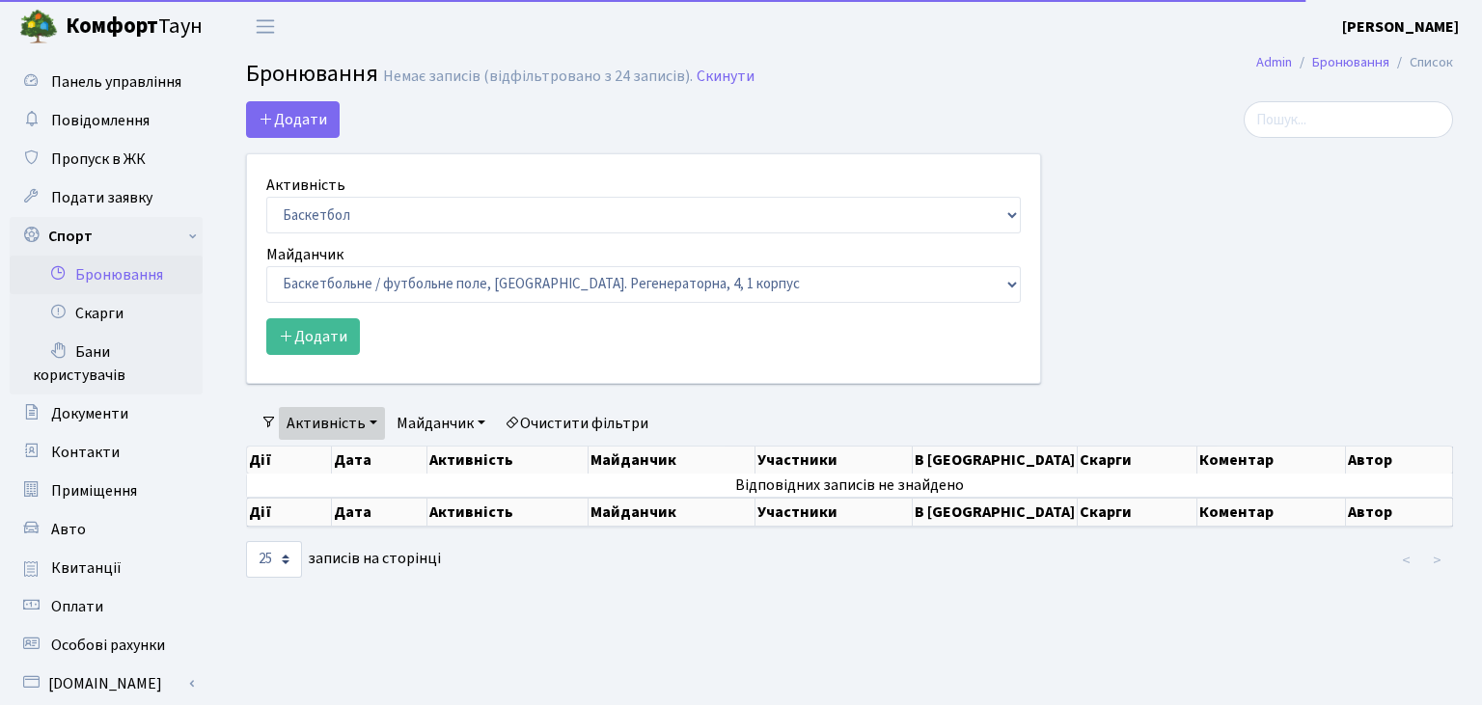
click at [318, 416] on link "Активність" at bounding box center [332, 423] width 106 height 33
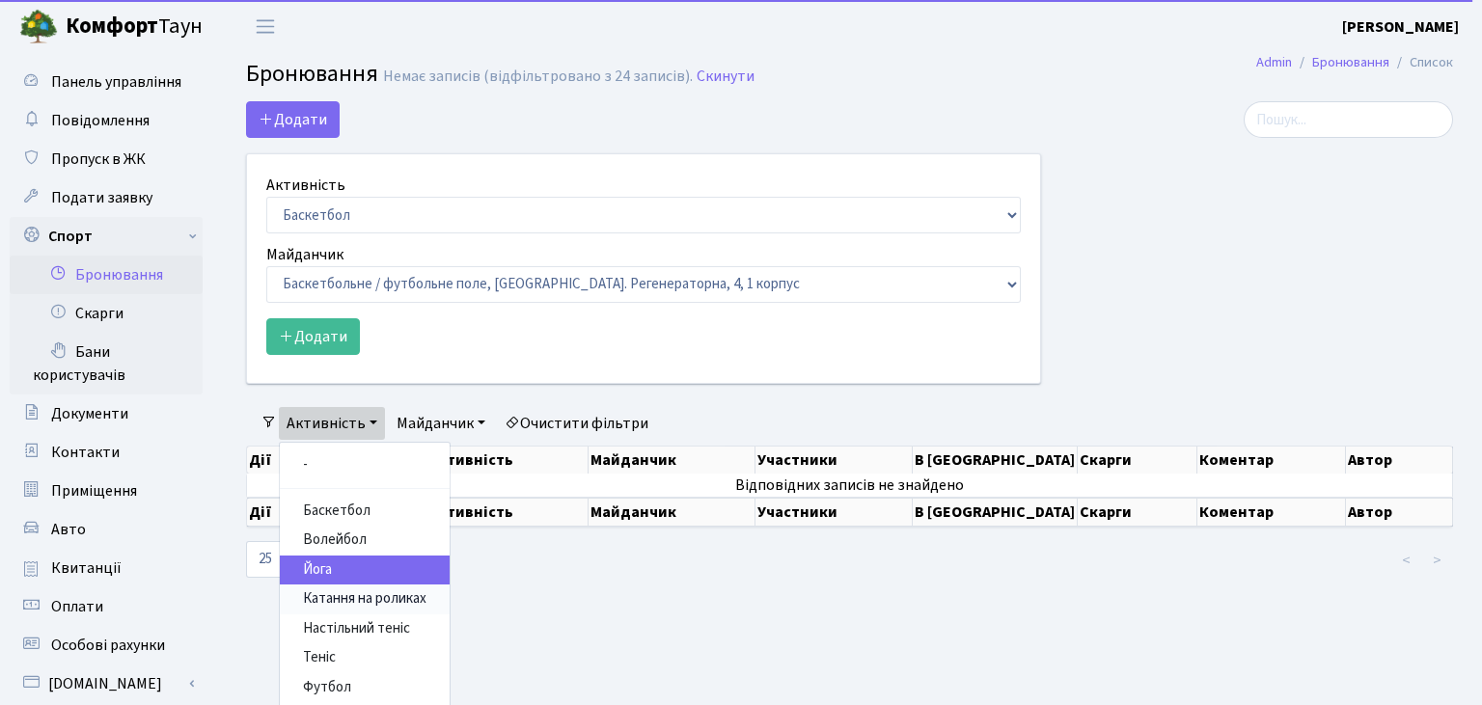
click at [316, 599] on link "Катання на роликах" at bounding box center [365, 600] width 170 height 30
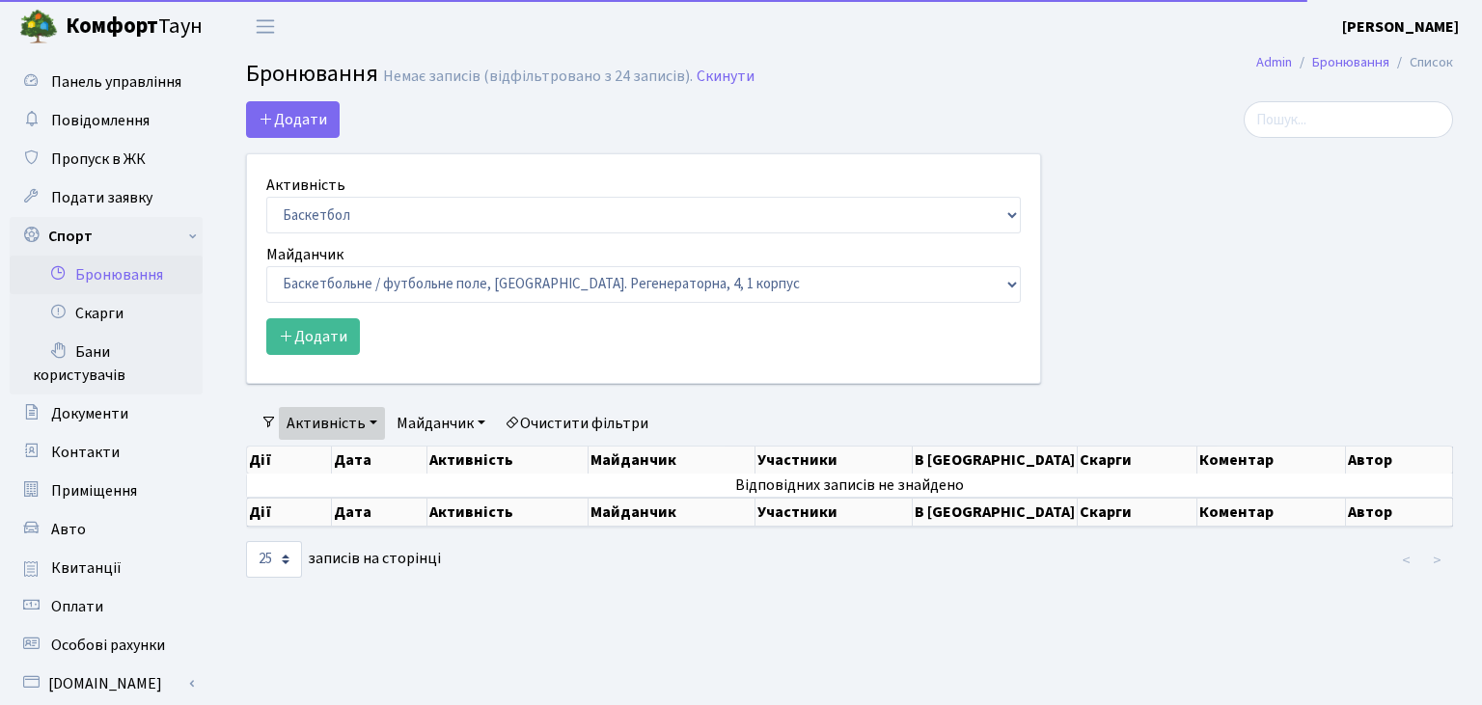
click at [321, 422] on link "Активність" at bounding box center [332, 423] width 106 height 33
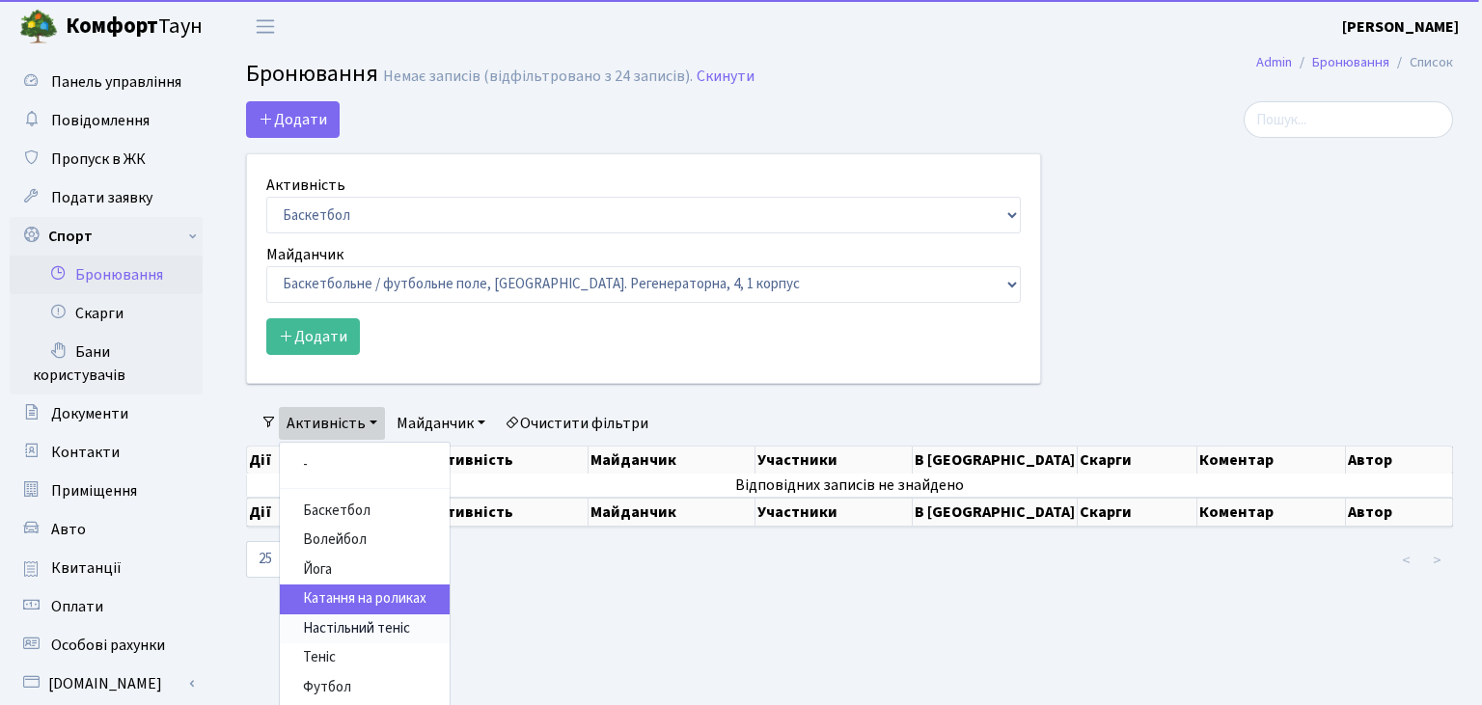
click at [322, 616] on link "Настільний теніс" at bounding box center [365, 629] width 170 height 30
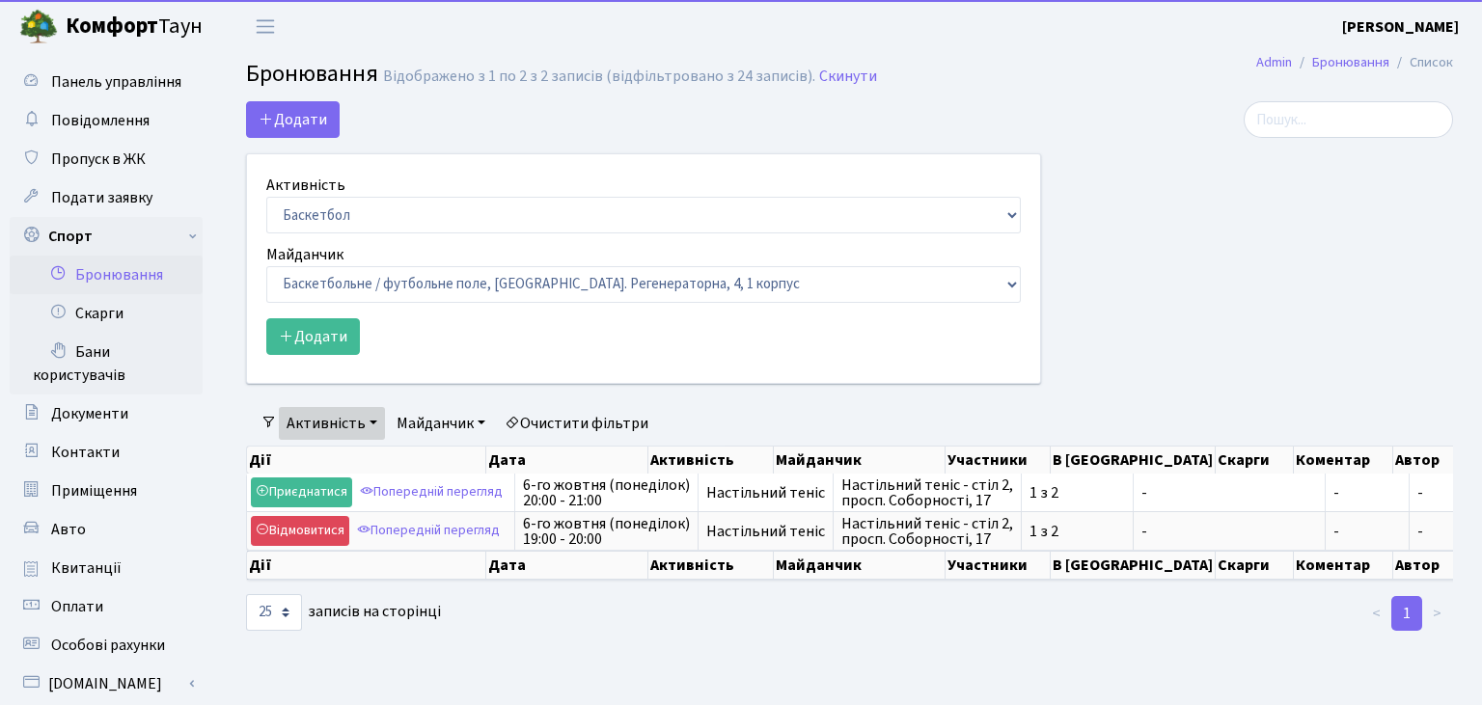
click at [341, 421] on link "Активність" at bounding box center [332, 423] width 106 height 33
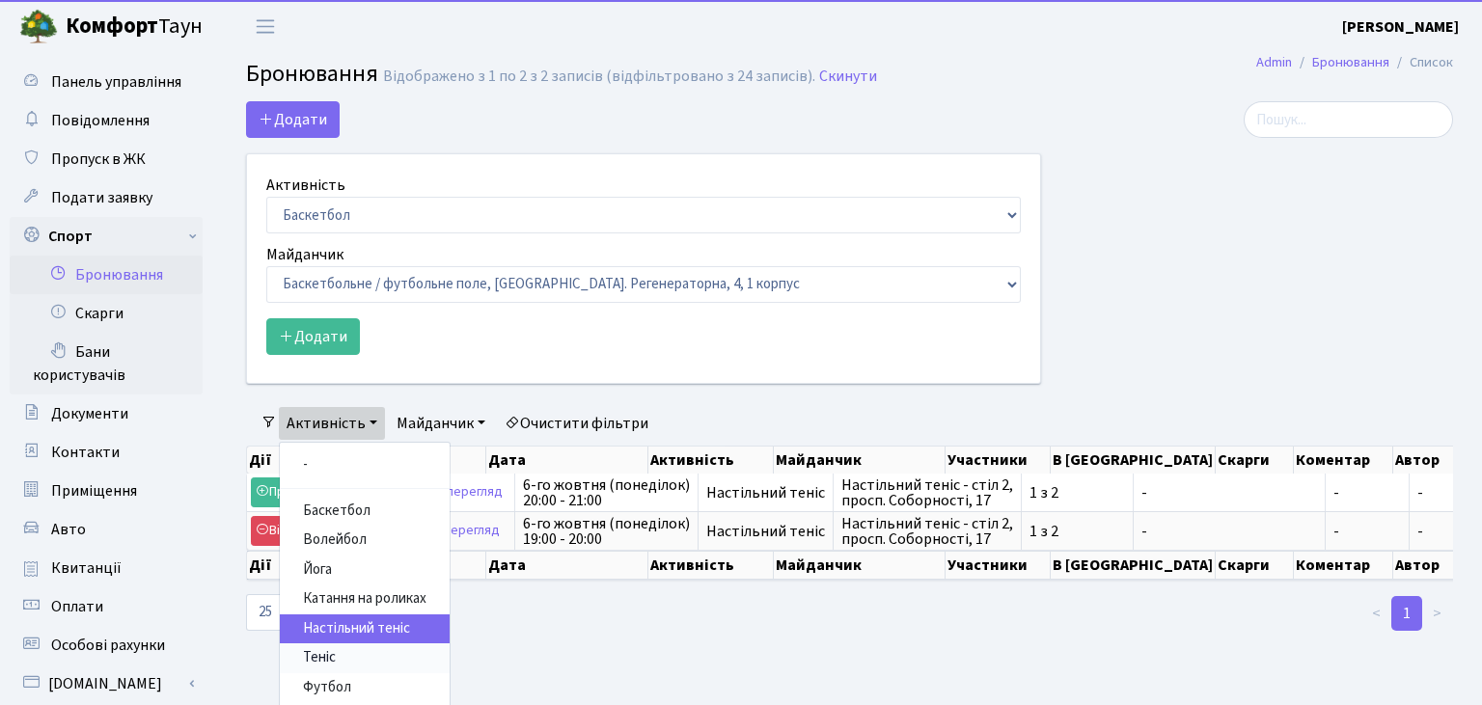
click at [323, 657] on link "Теніс" at bounding box center [365, 658] width 170 height 30
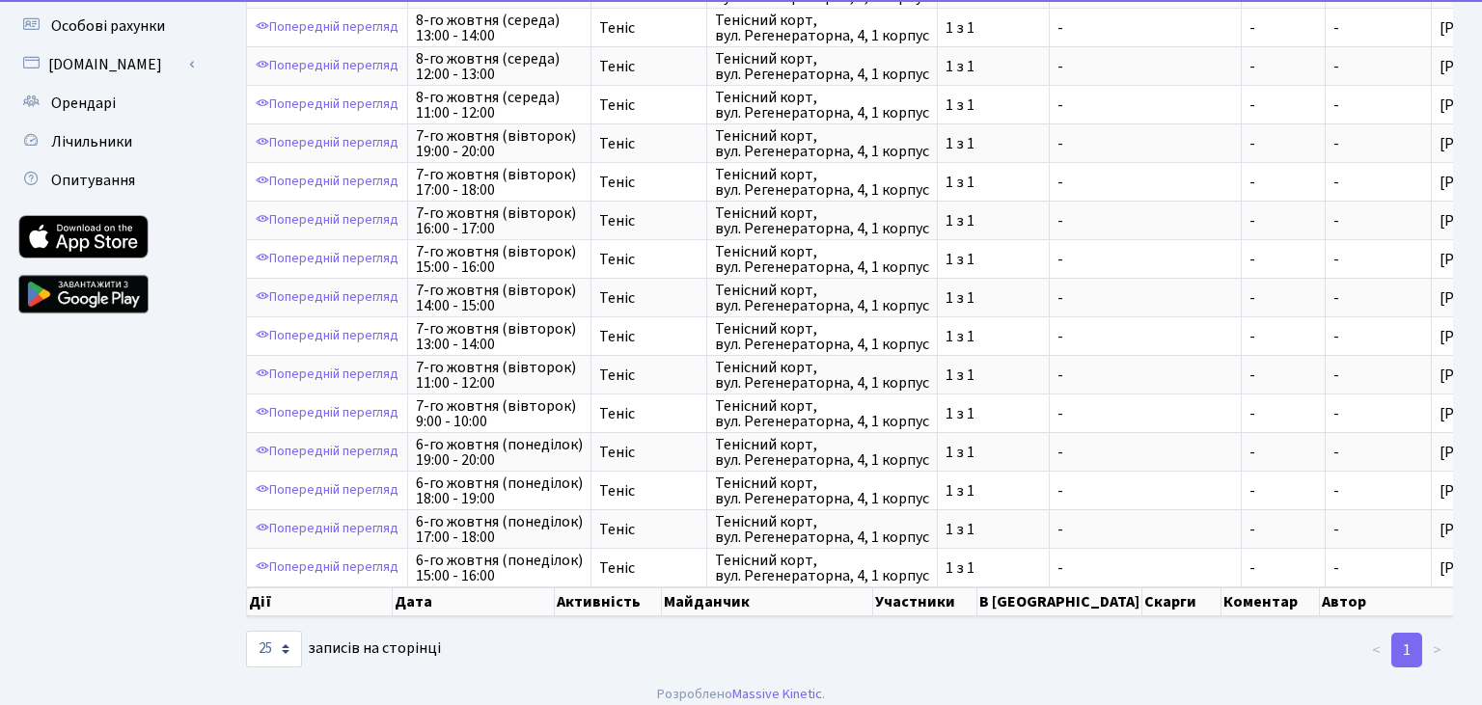
scroll to position [8, 0]
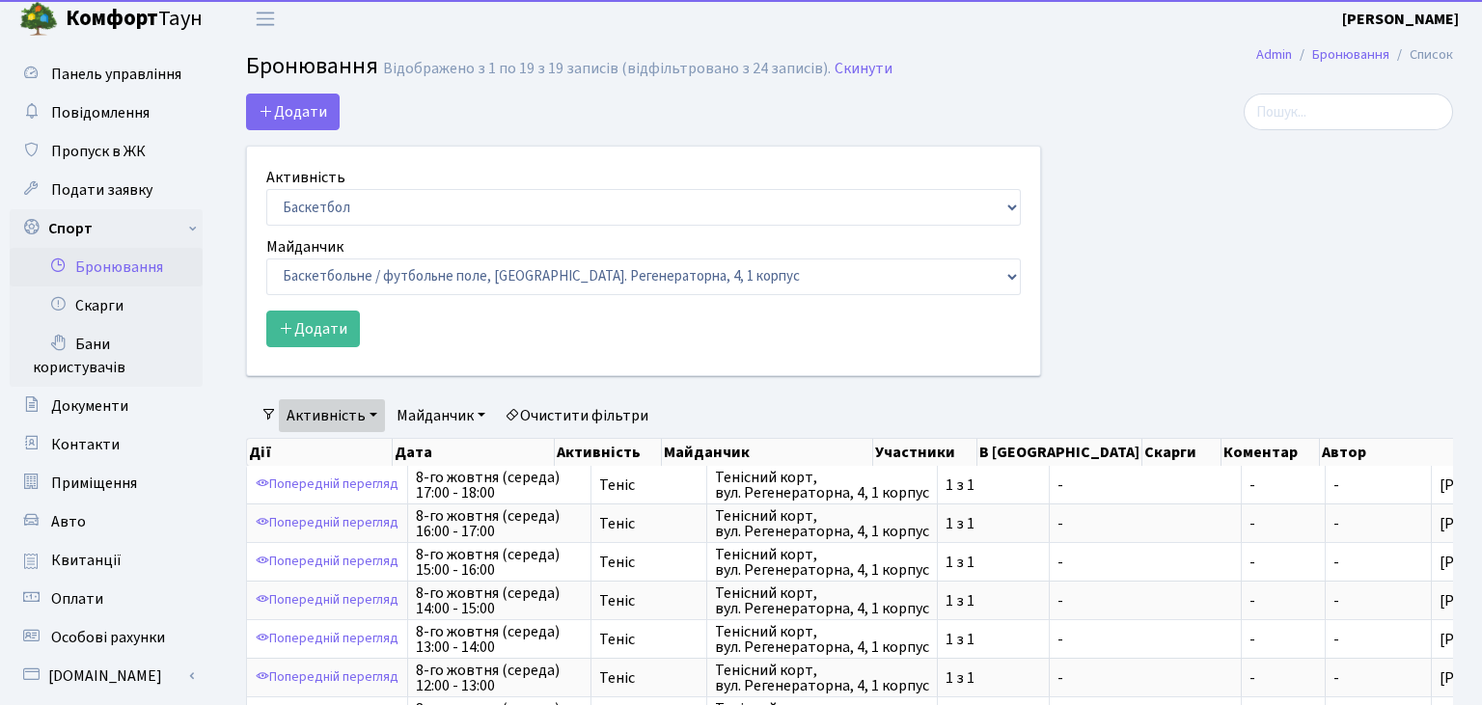
click at [312, 409] on link "Активність" at bounding box center [332, 415] width 106 height 33
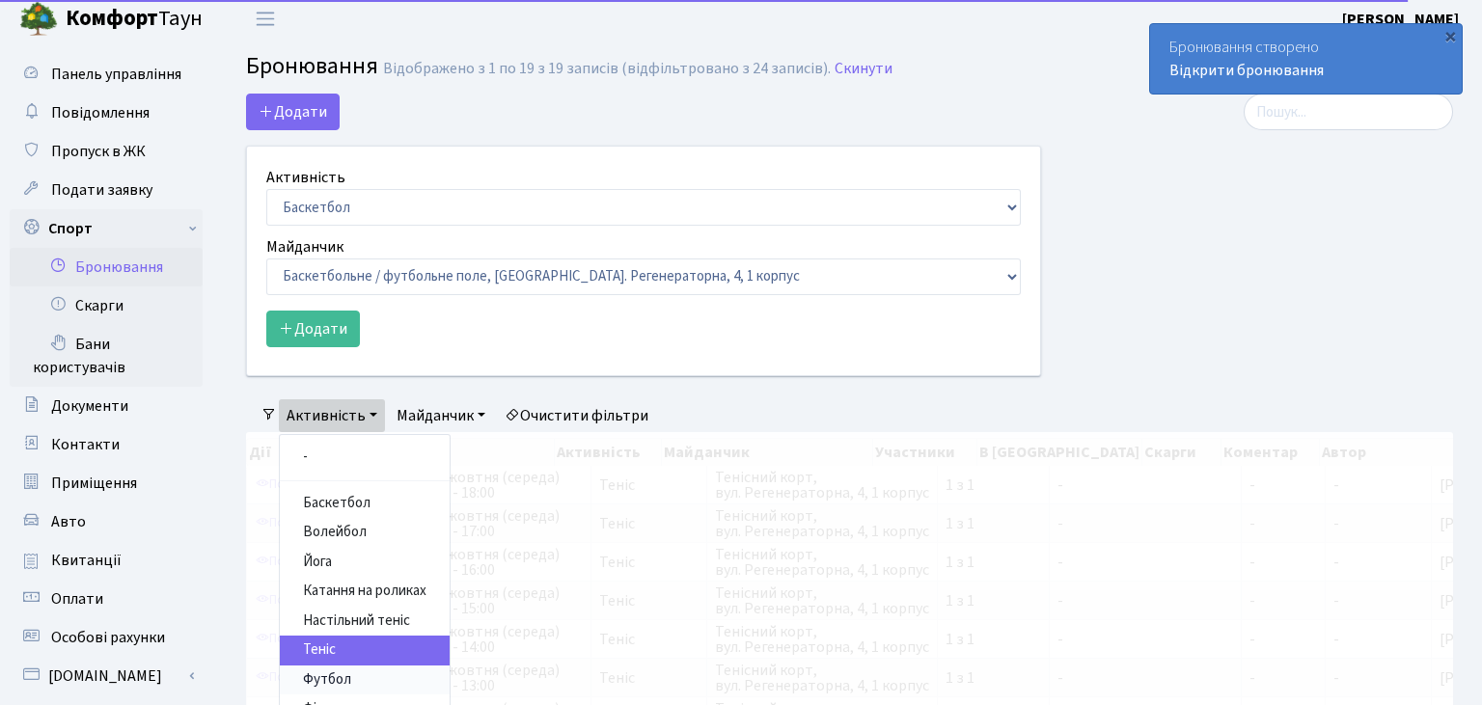
click at [319, 674] on link "Футбол" at bounding box center [365, 681] width 170 height 30
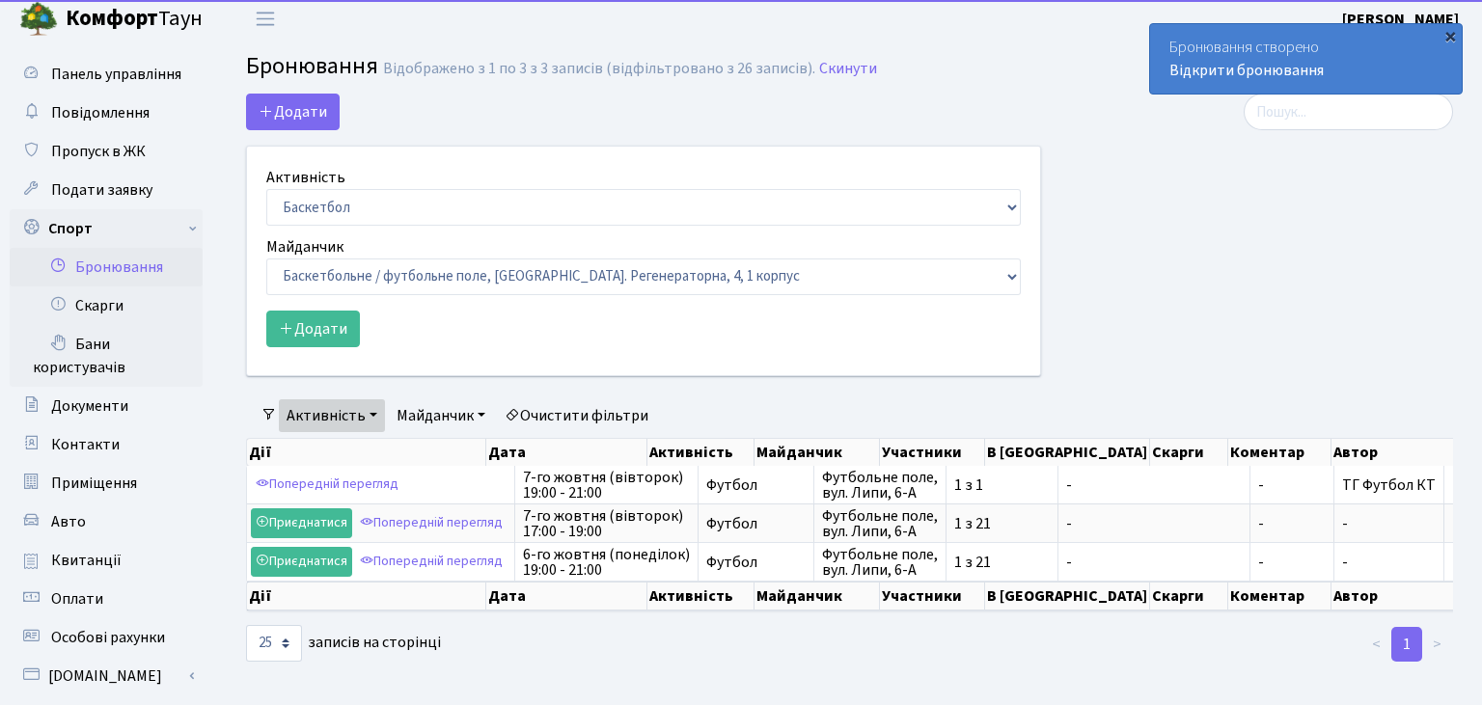
click at [1451, 43] on div "×" at bounding box center [1449, 35] width 19 height 19
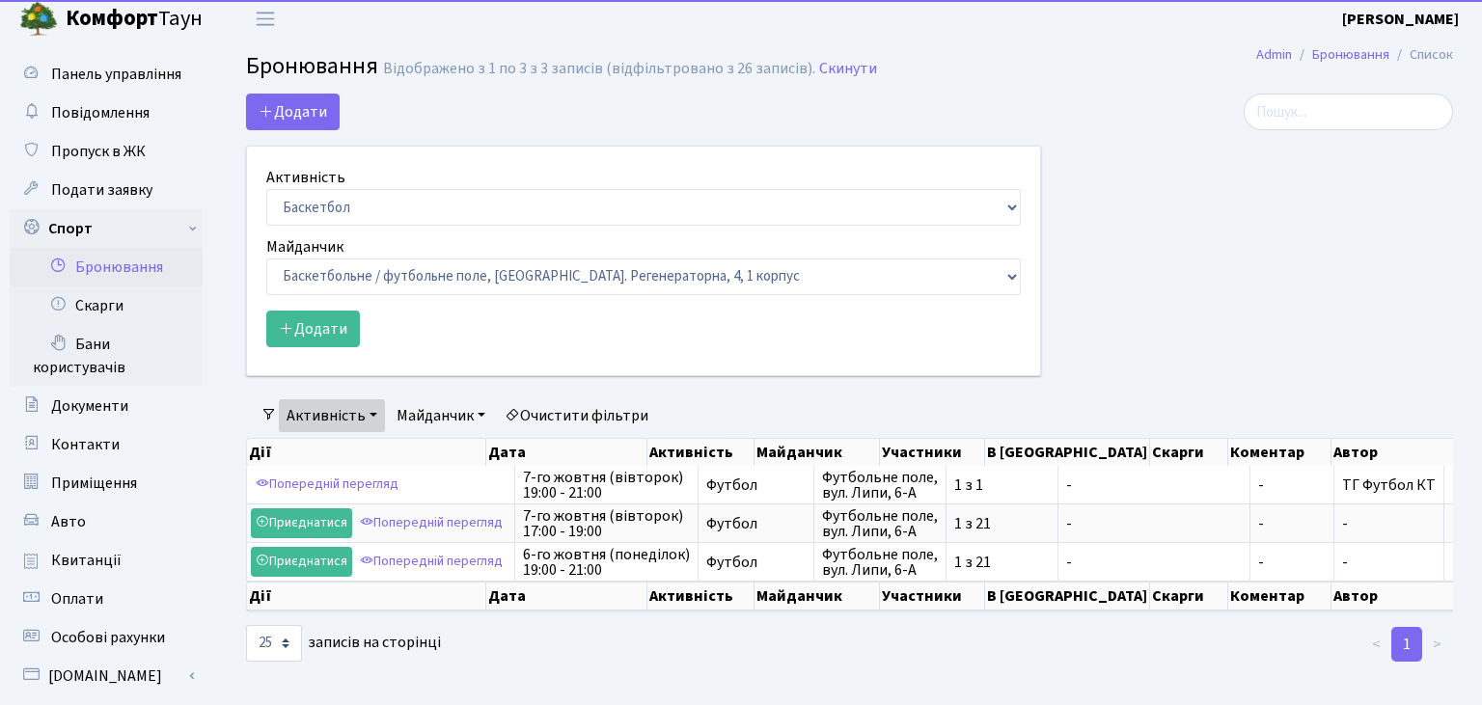
click at [363, 411] on link "Активність" at bounding box center [332, 415] width 106 height 33
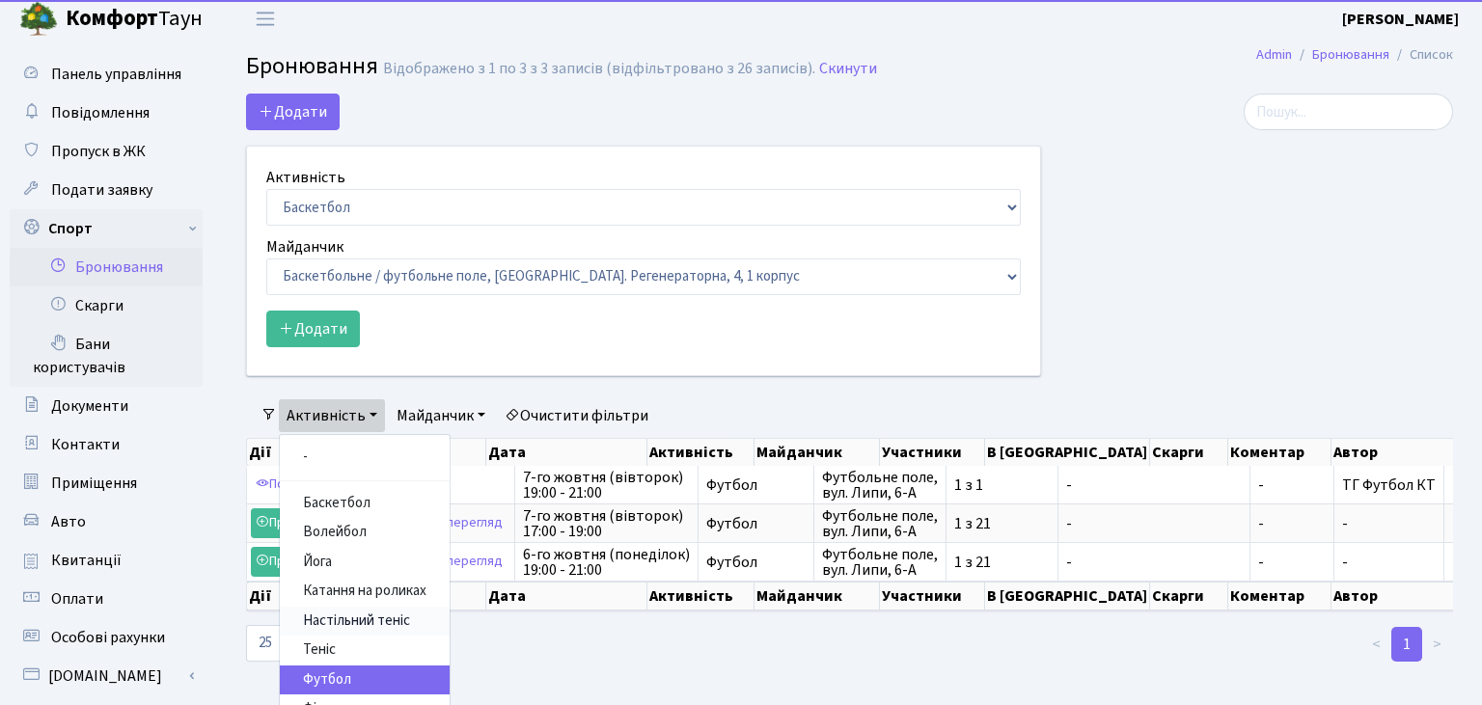
click at [321, 618] on link "Настільний теніс" at bounding box center [365, 622] width 170 height 30
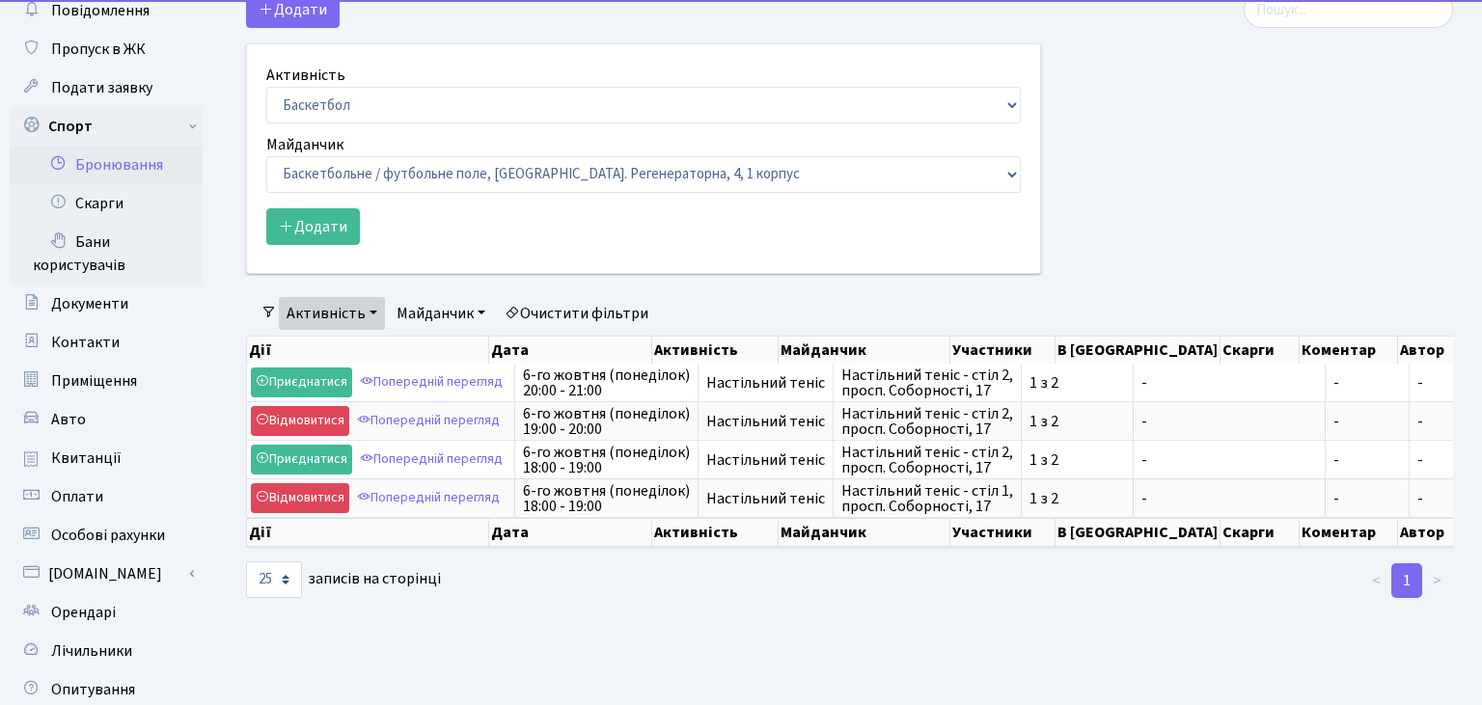
scroll to position [212, 0]
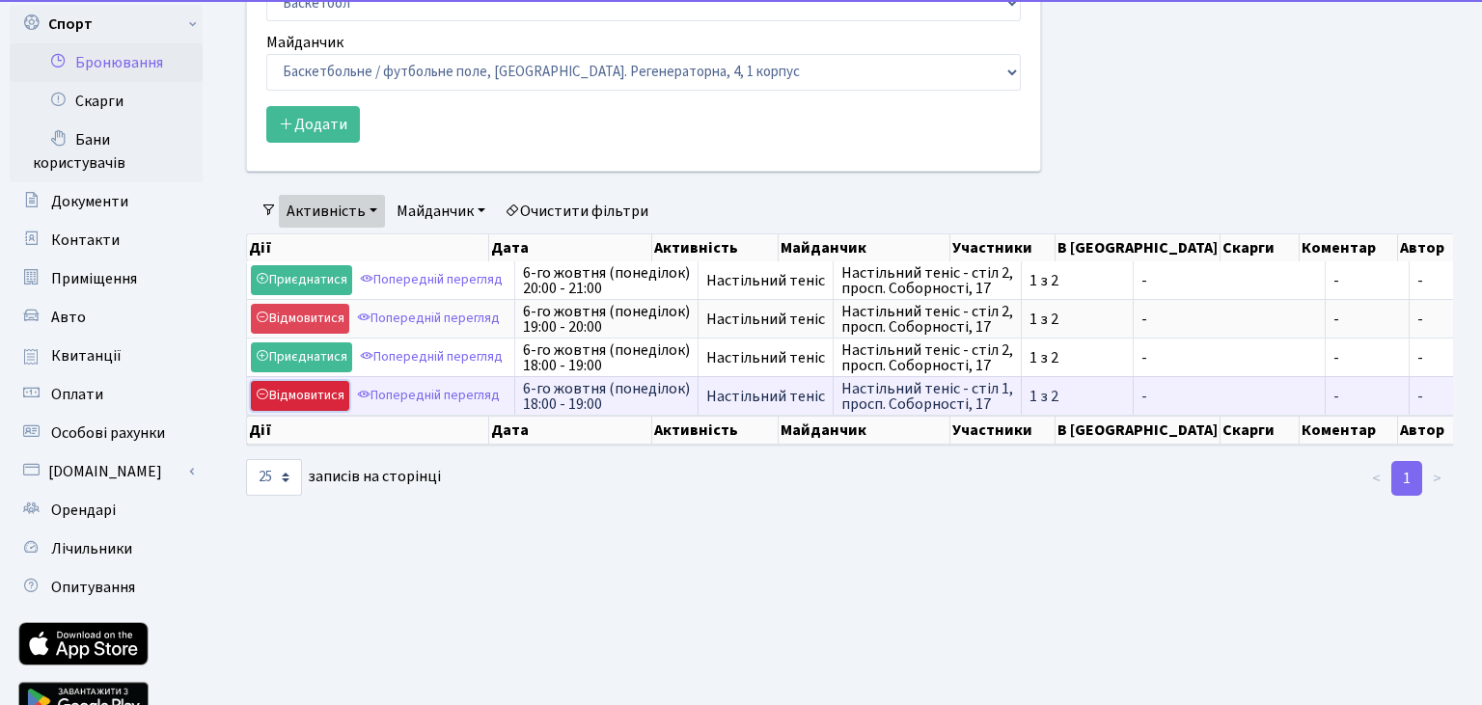
click at [306, 393] on link "Відмовитися" at bounding box center [300, 396] width 98 height 30
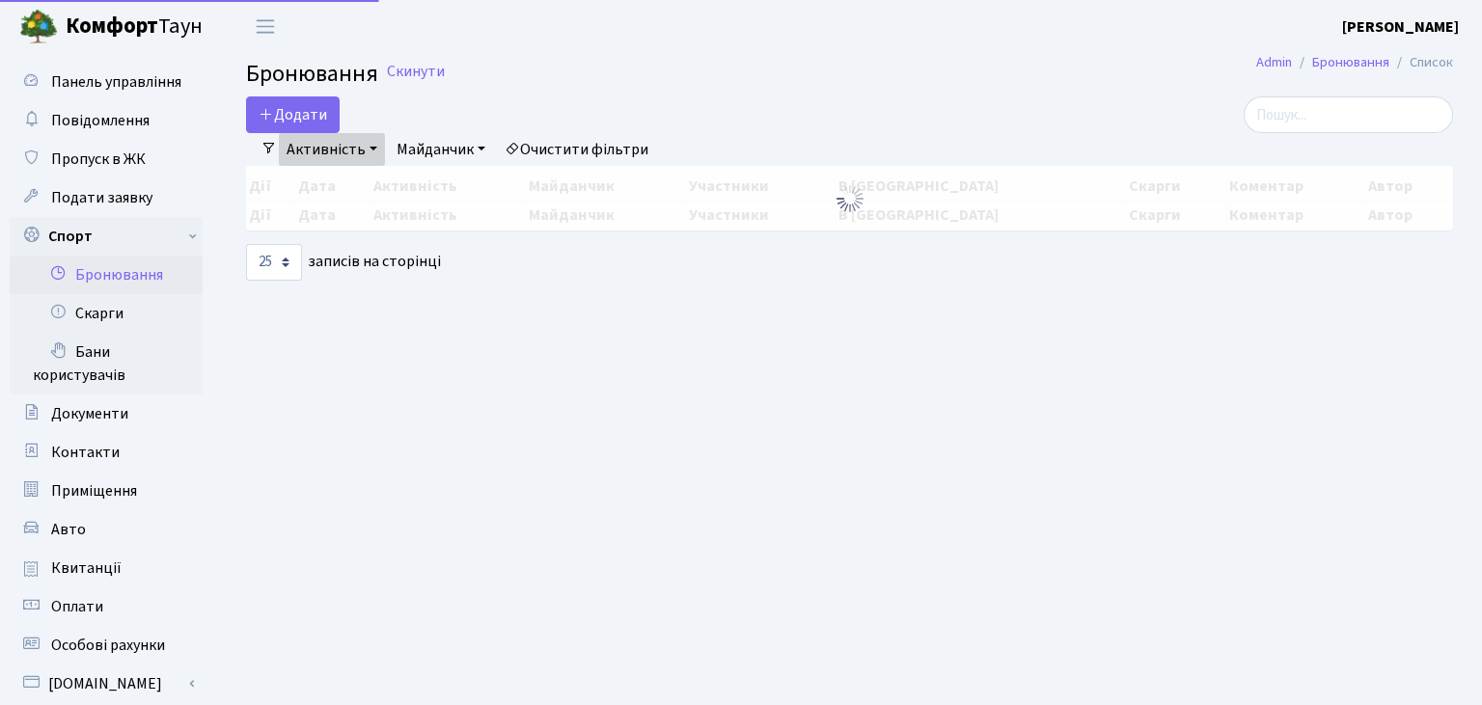
select select "25"
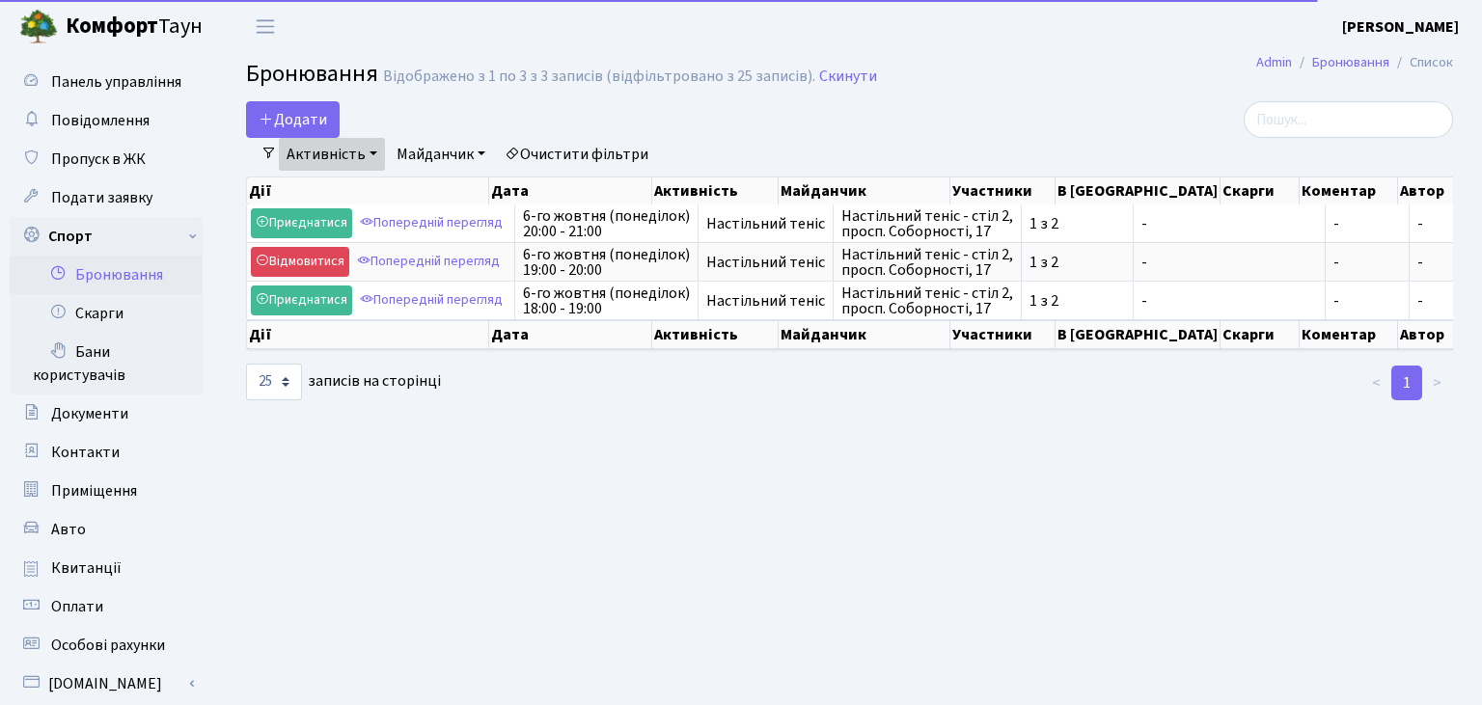
click at [428, 156] on link "Майданчик" at bounding box center [441, 154] width 104 height 33
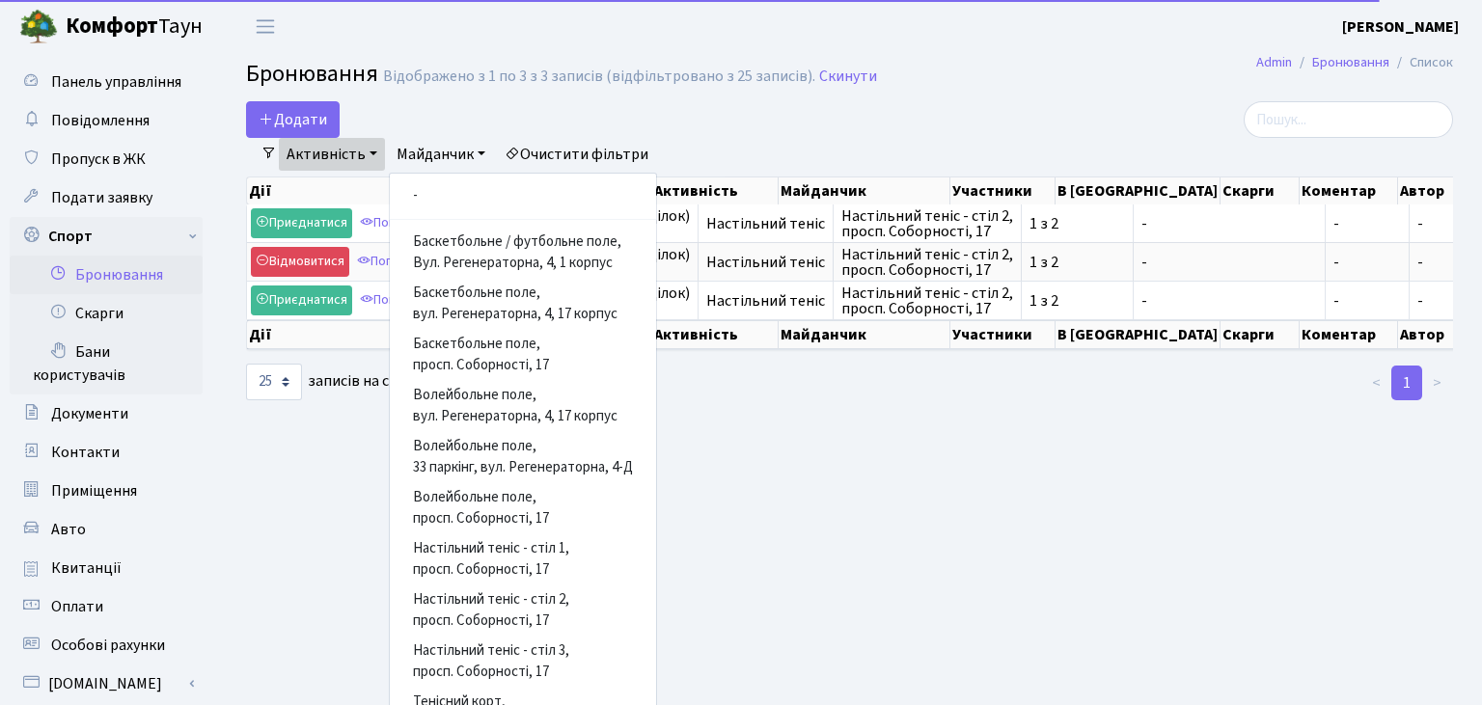
click at [428, 156] on link "Майданчик" at bounding box center [441, 154] width 104 height 33
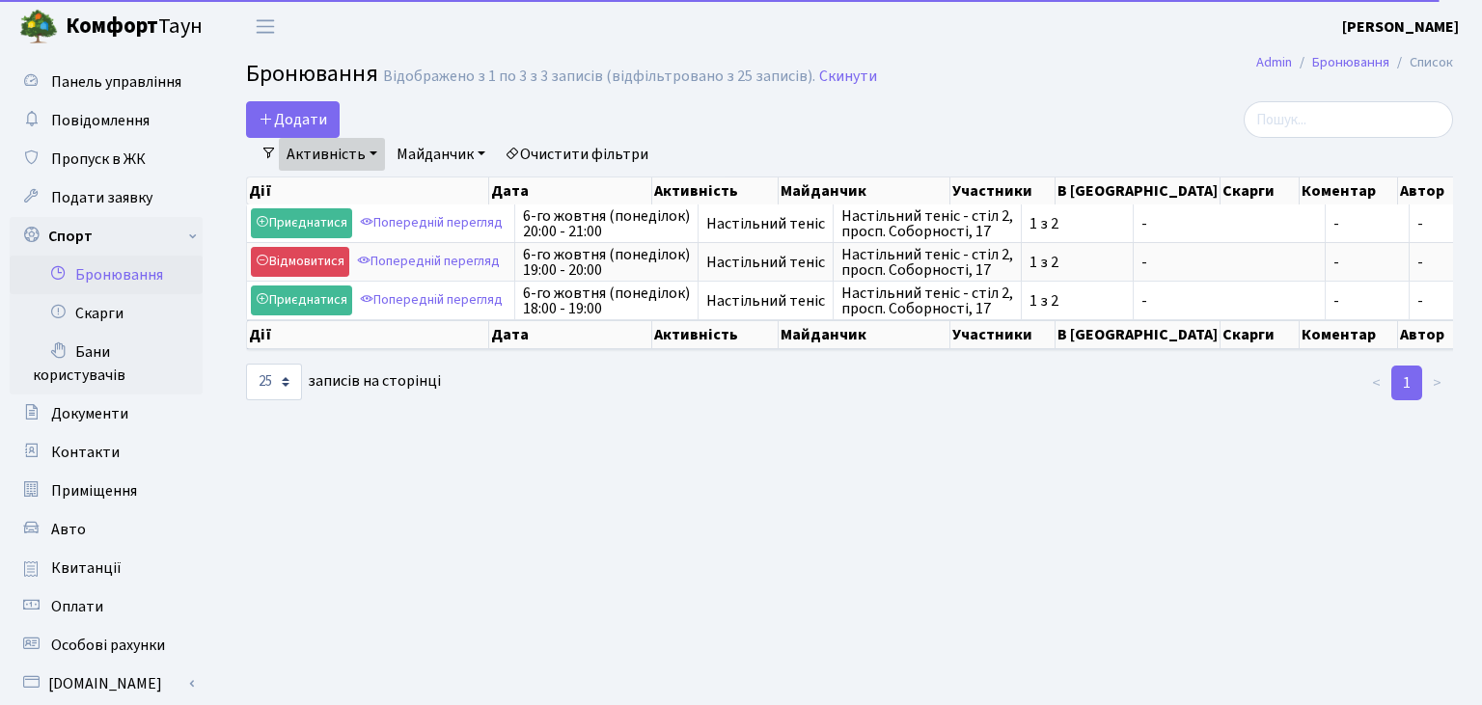
click at [344, 157] on link "Активність" at bounding box center [332, 154] width 106 height 33
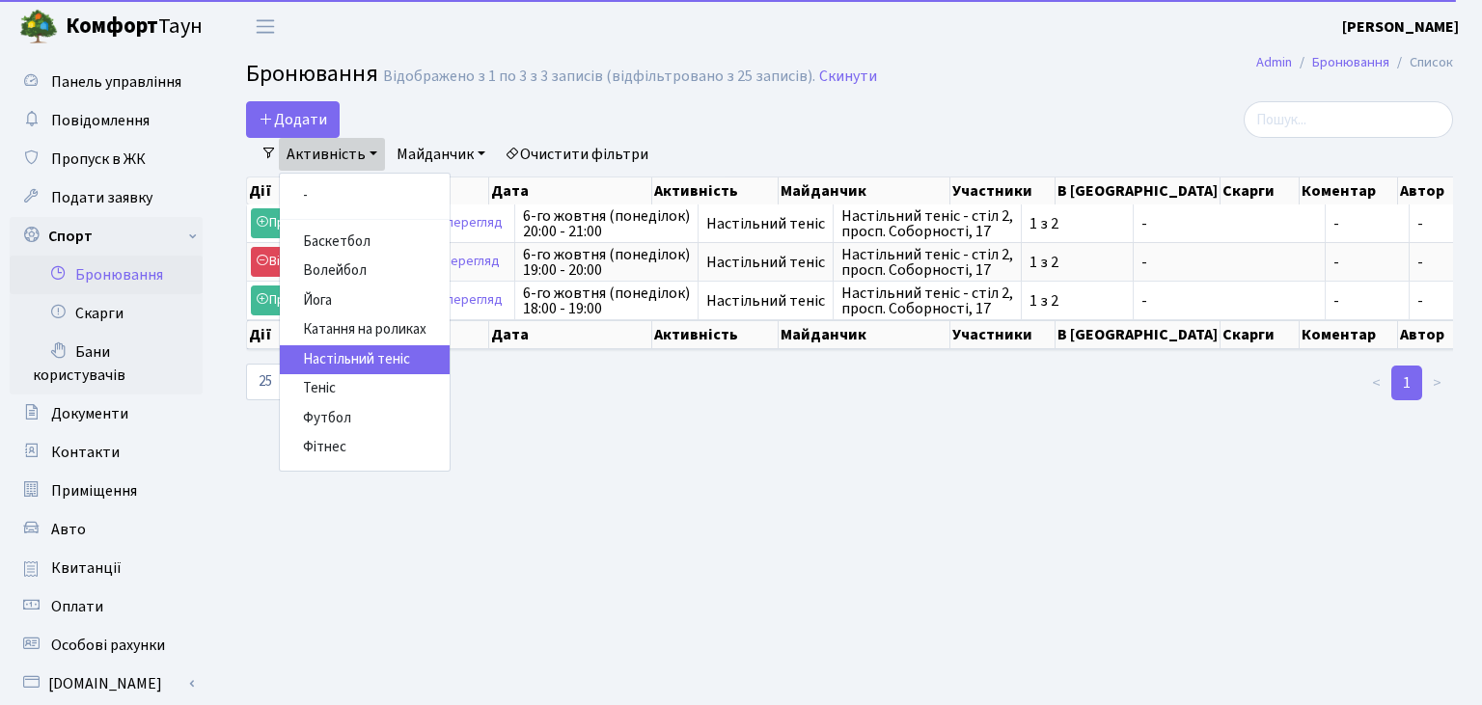
click at [344, 157] on link "Активність" at bounding box center [332, 154] width 106 height 33
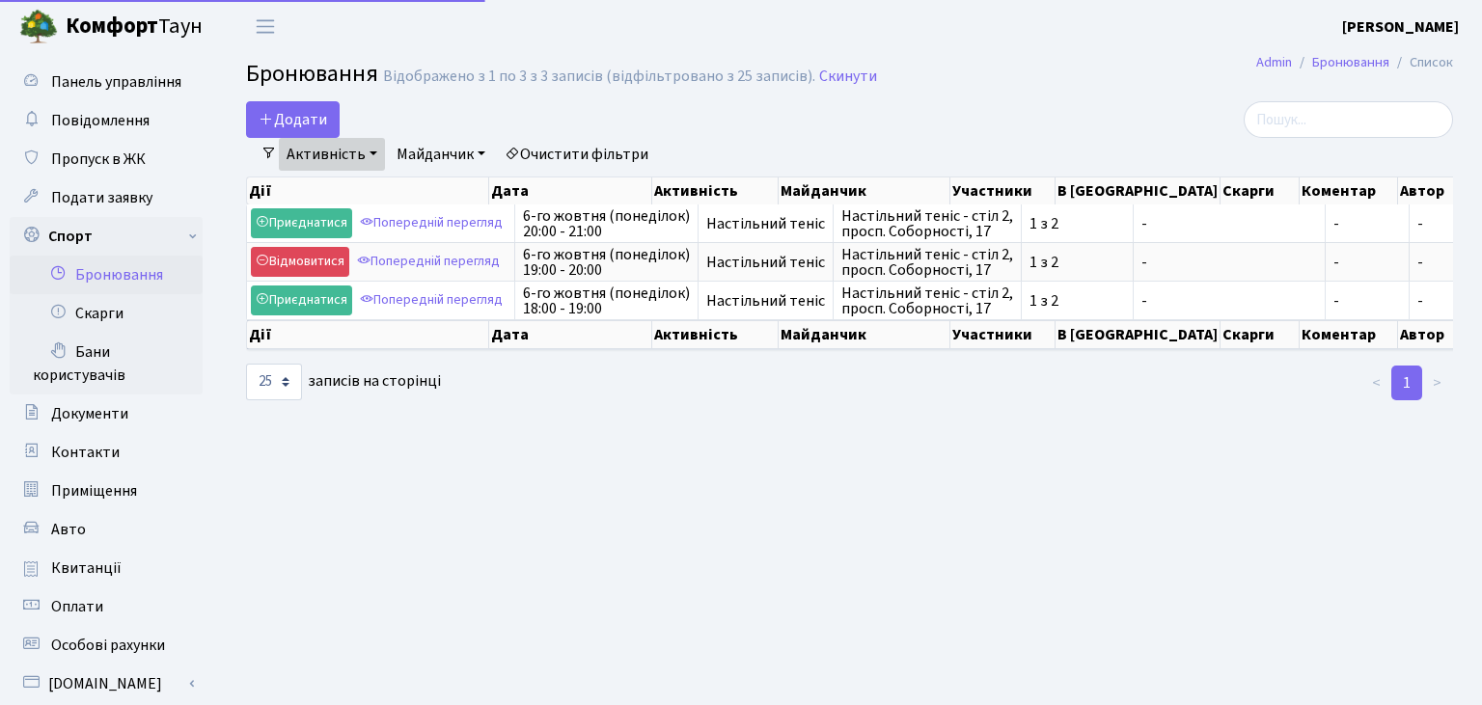
select select "25"
